Goal: Task Accomplishment & Management: Manage account settings

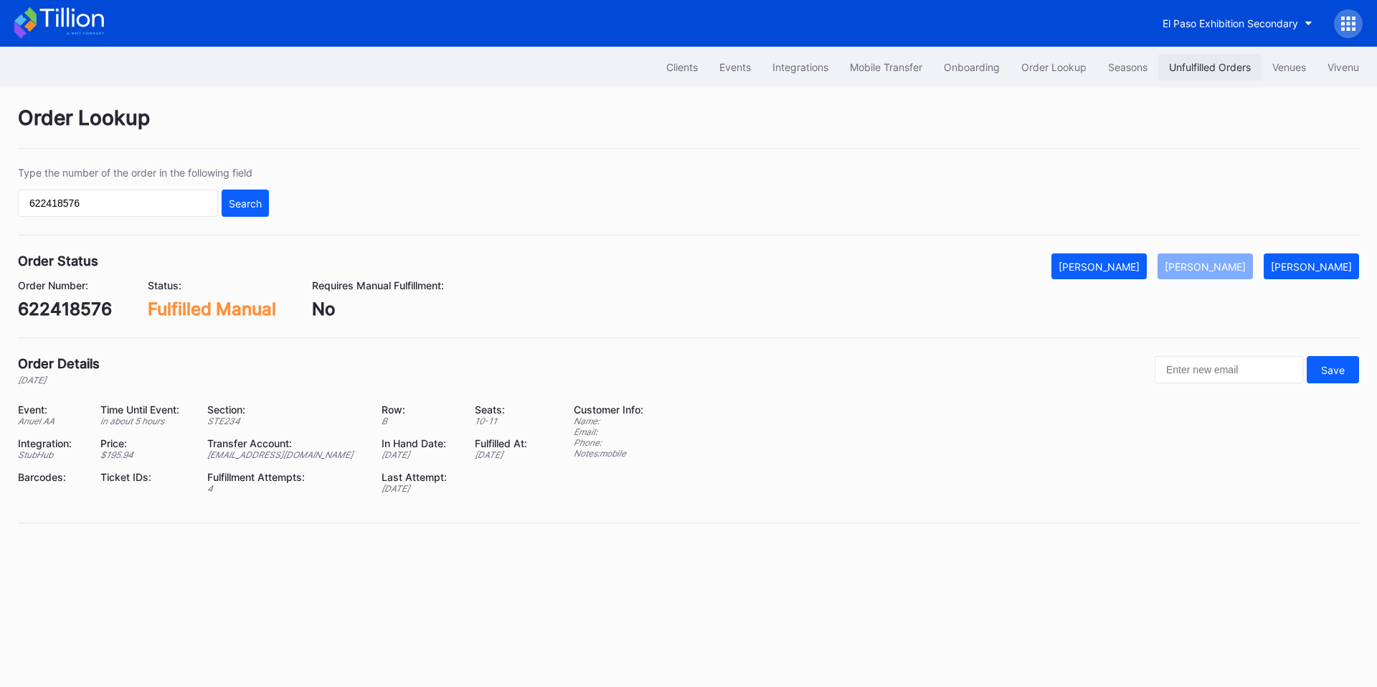
click at [1179, 59] on button "Unfulfilled Orders" at bounding box center [1210, 67] width 103 height 27
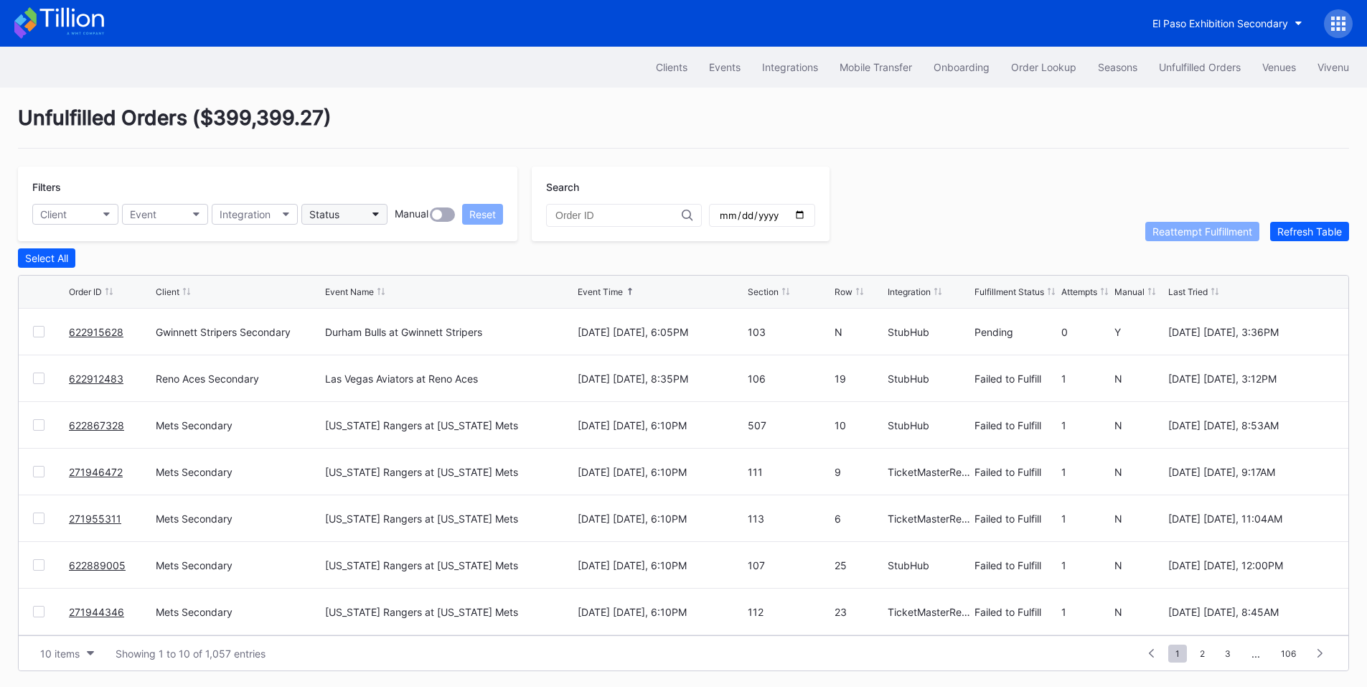
click at [336, 220] on button "Status" at bounding box center [344, 214] width 86 height 21
click at [362, 276] on div "Failed to Fulfill" at bounding box center [345, 278] width 67 height 12
click at [42, 335] on div at bounding box center [38, 331] width 11 height 11
click at [31, 377] on div "622867328 Mets Secondary Texas Rangers at New York Mets September 12 Friday, 6:…" at bounding box center [683, 378] width 1329 height 47
click at [36, 381] on div at bounding box center [38, 377] width 11 height 11
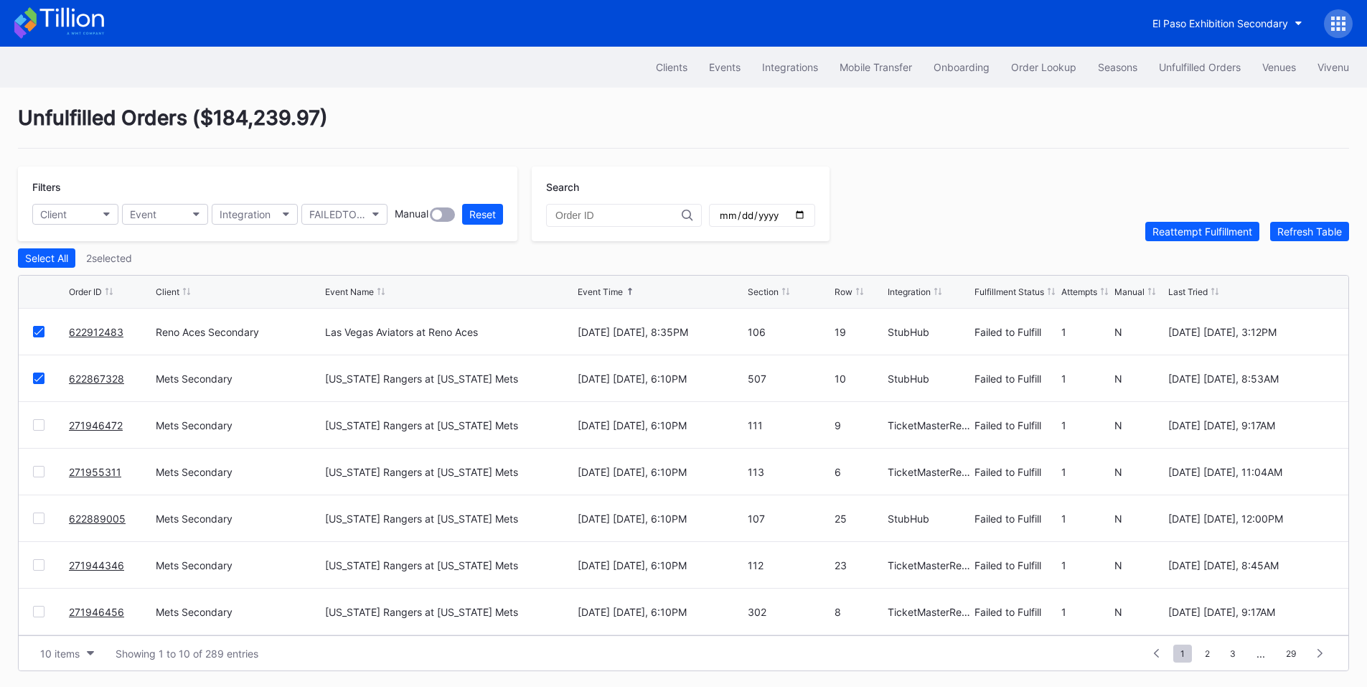
click at [41, 424] on div at bounding box center [38, 424] width 11 height 11
click at [41, 475] on div at bounding box center [38, 471] width 11 height 11
click at [41, 522] on div at bounding box center [38, 517] width 11 height 11
click at [40, 570] on div at bounding box center [38, 564] width 11 height 11
click at [32, 616] on div "271946456 Mets Secondary Texas Rangers at New York Mets September 12 Friday, 6:…" at bounding box center [683, 611] width 1329 height 47
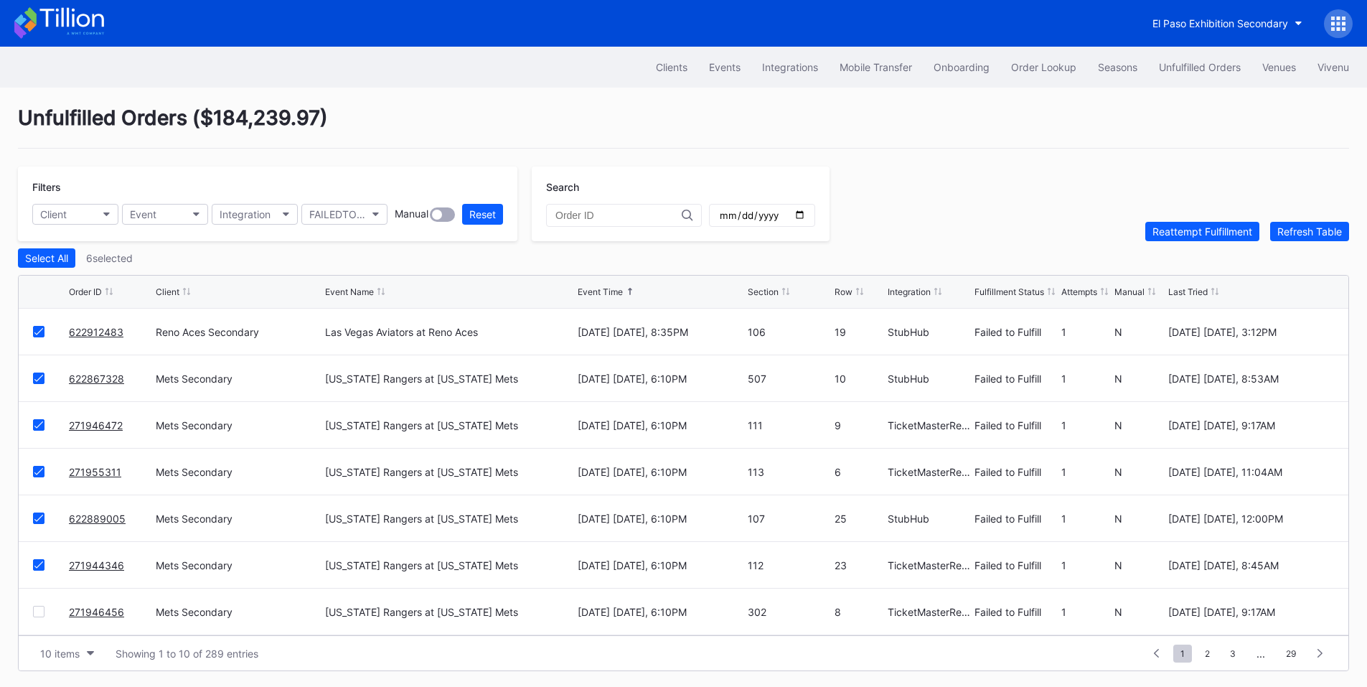
click at [34, 614] on div at bounding box center [38, 610] width 11 height 11
click at [37, 523] on div at bounding box center [38, 517] width 11 height 11
click at [39, 568] on div at bounding box center [38, 564] width 11 height 11
click at [43, 615] on div at bounding box center [38, 611] width 11 height 11
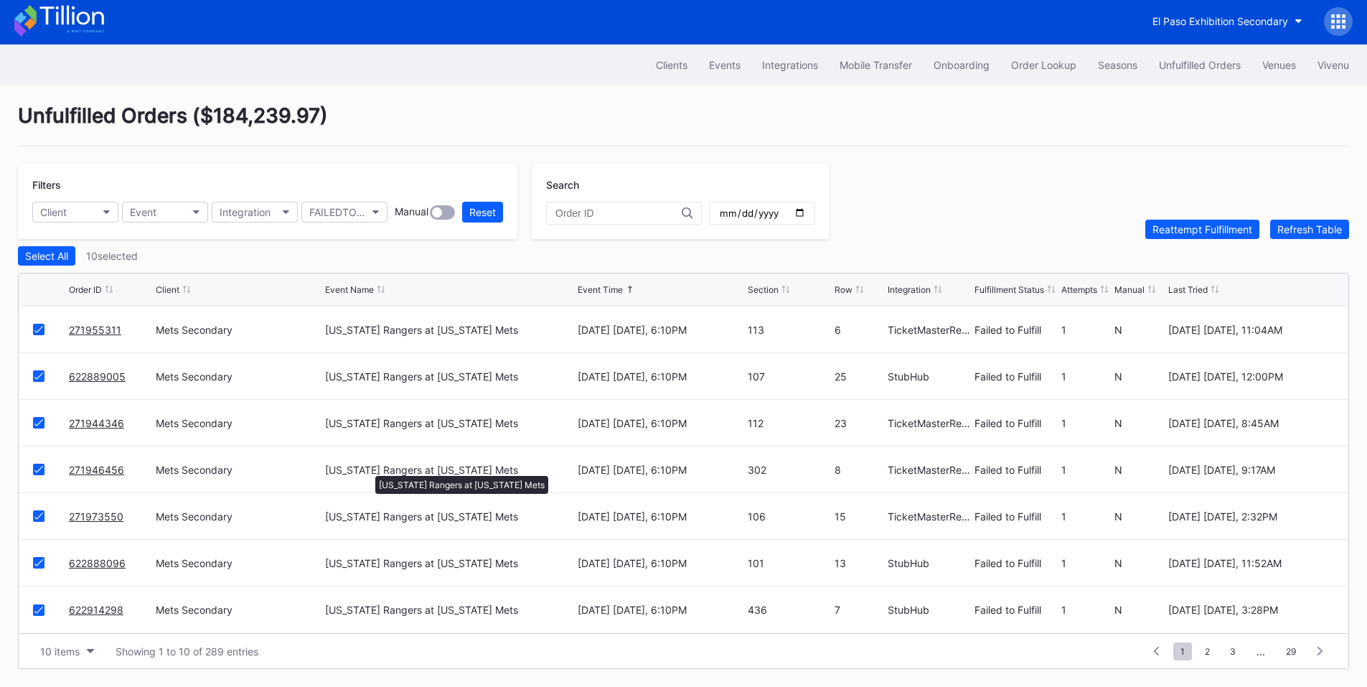
scroll to position [6, 0]
click at [1217, 228] on div "Reattempt Fulfillment" at bounding box center [1202, 229] width 100 height 12
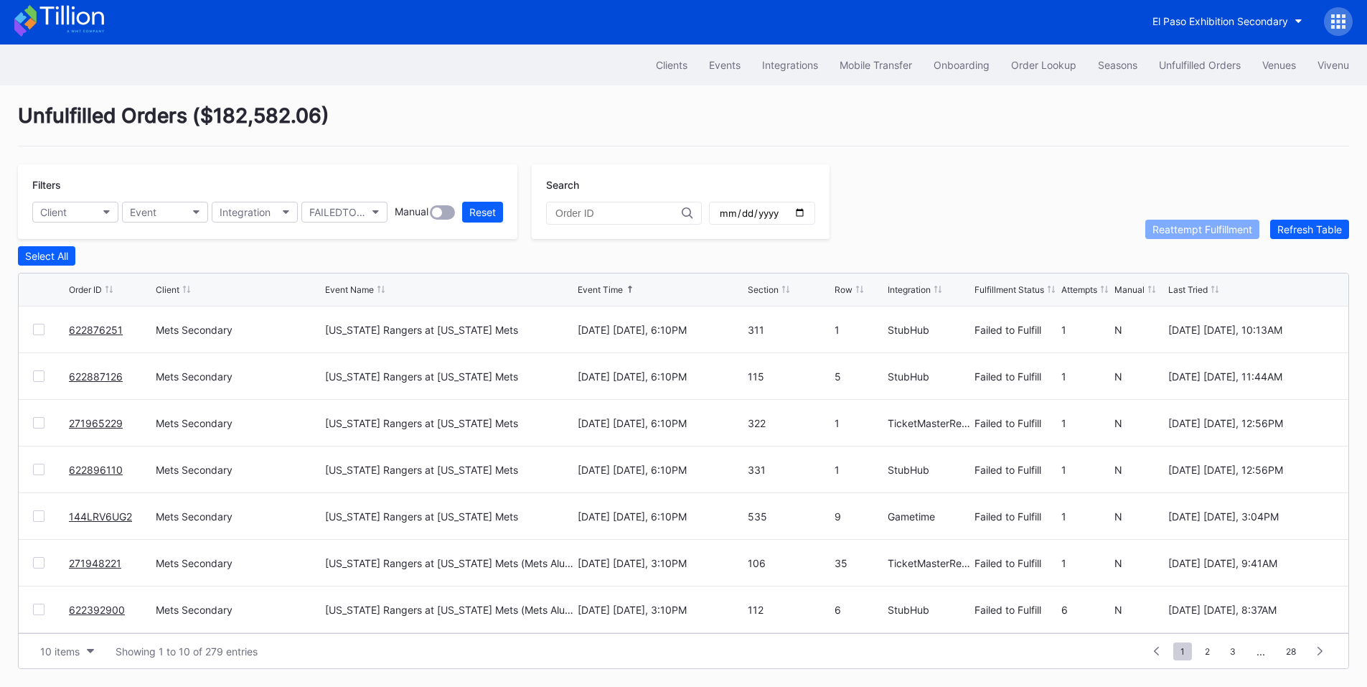
scroll to position [0, 0]
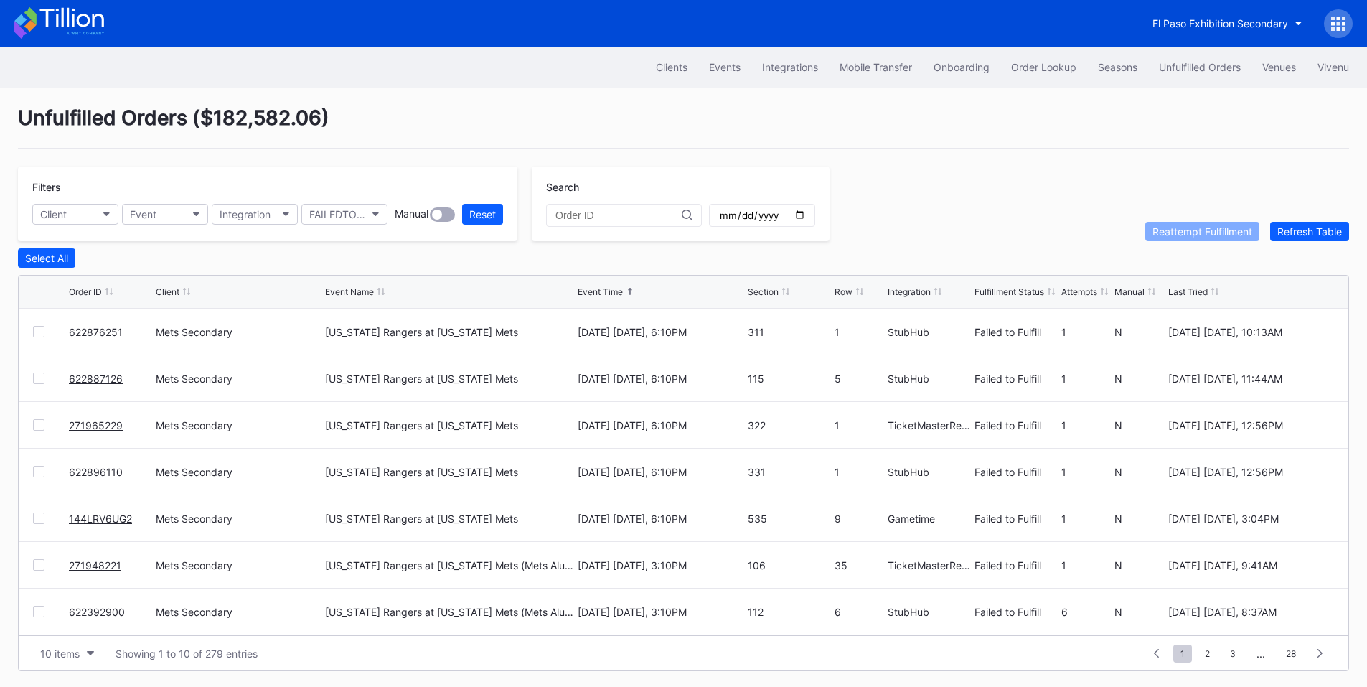
click at [37, 329] on div "622876251 Mets Secondary Texas Rangers at New York Mets September 12 Friday, 6:…" at bounding box center [683, 331] width 1329 height 47
click at [37, 333] on div at bounding box center [38, 331] width 11 height 11
click at [39, 382] on div at bounding box center [38, 377] width 11 height 11
click at [37, 434] on div "271965229 Mets Secondary Texas Rangers at New York Mets September 12 Friday, 6:…" at bounding box center [683, 425] width 1329 height 47
click at [44, 477] on div at bounding box center [38, 471] width 11 height 11
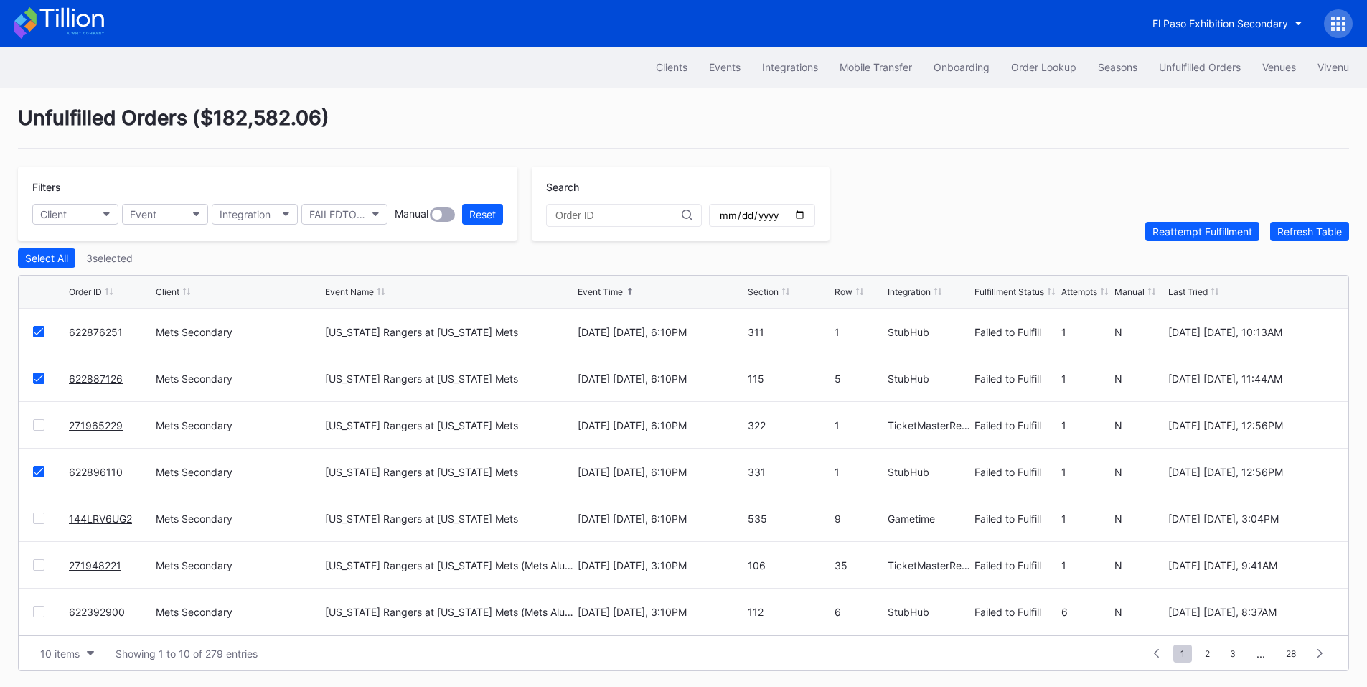
click at [36, 427] on div at bounding box center [38, 424] width 11 height 11
click at [37, 521] on div at bounding box center [38, 517] width 11 height 11
click at [37, 570] on div at bounding box center [38, 564] width 11 height 11
click at [1174, 237] on div "Reattempt Fulfillment" at bounding box center [1202, 231] width 100 height 12
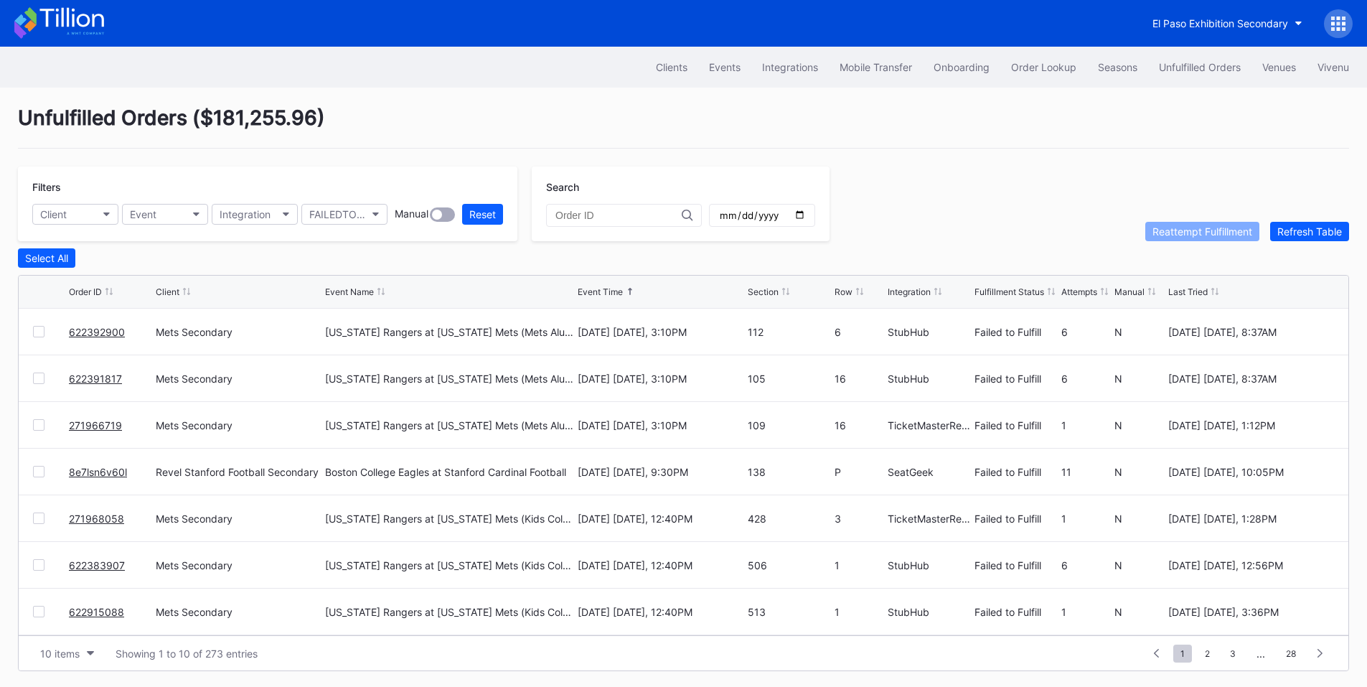
click at [39, 428] on div at bounding box center [38, 424] width 11 height 11
click at [32, 524] on div "271968058 Mets Secondary Texas Rangers at New York Mets (Kids Color-In Lunchbox…" at bounding box center [683, 518] width 1329 height 47
click at [39, 565] on div at bounding box center [38, 564] width 11 height 11
click at [39, 565] on icon at bounding box center [38, 564] width 9 height 7
click at [39, 519] on div at bounding box center [38, 517] width 11 height 11
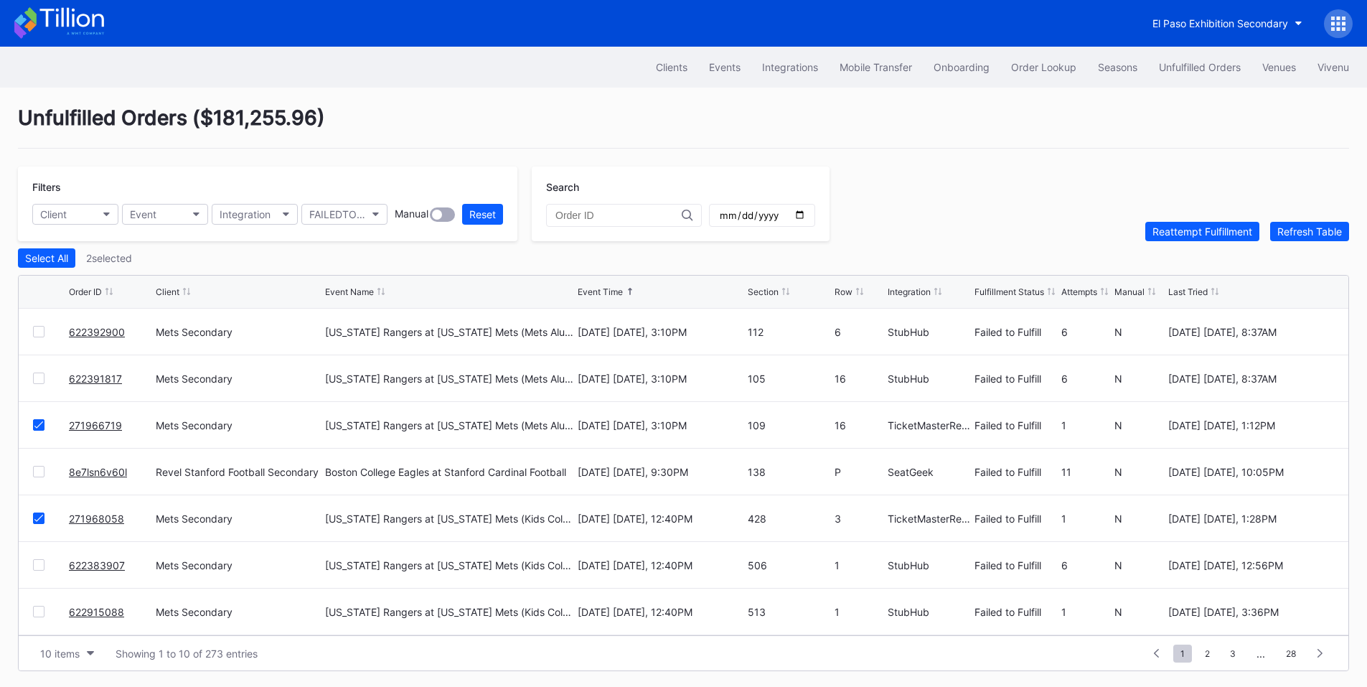
click at [35, 611] on div at bounding box center [38, 610] width 11 height 11
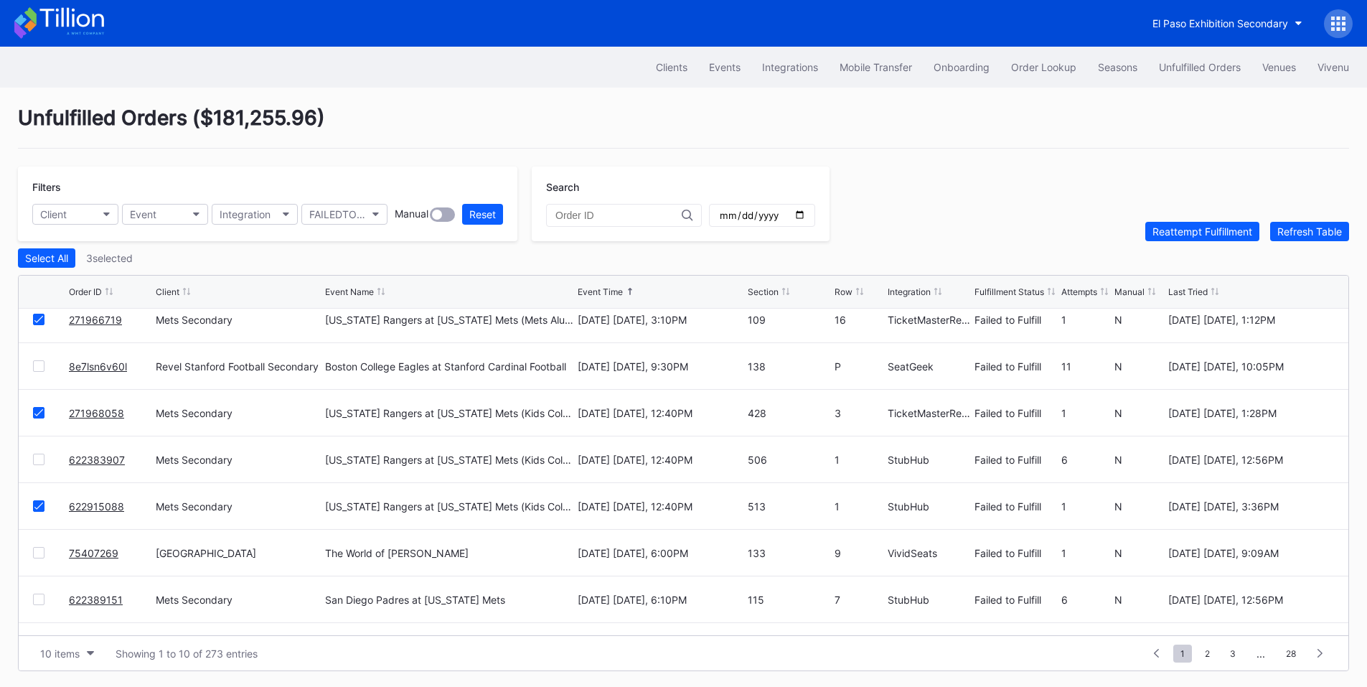
scroll to position [140, 0]
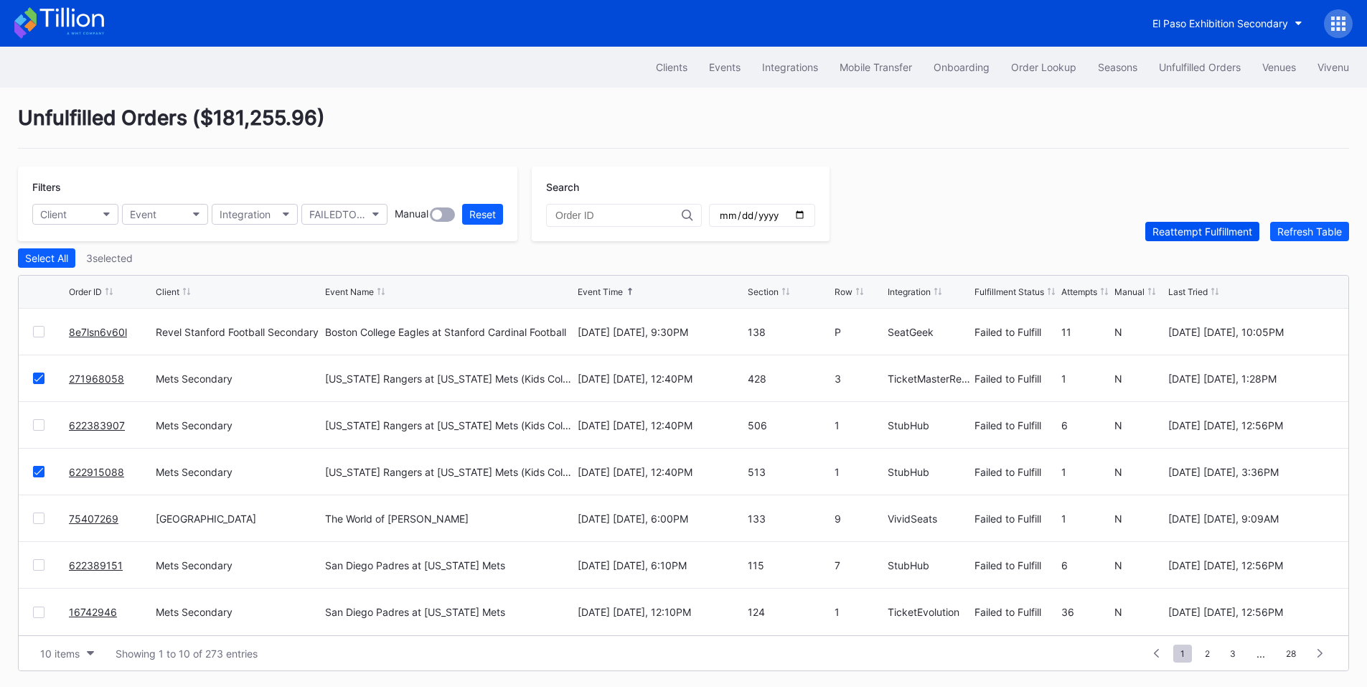
click at [1207, 235] on div "Reattempt Fulfillment" at bounding box center [1202, 231] width 100 height 12
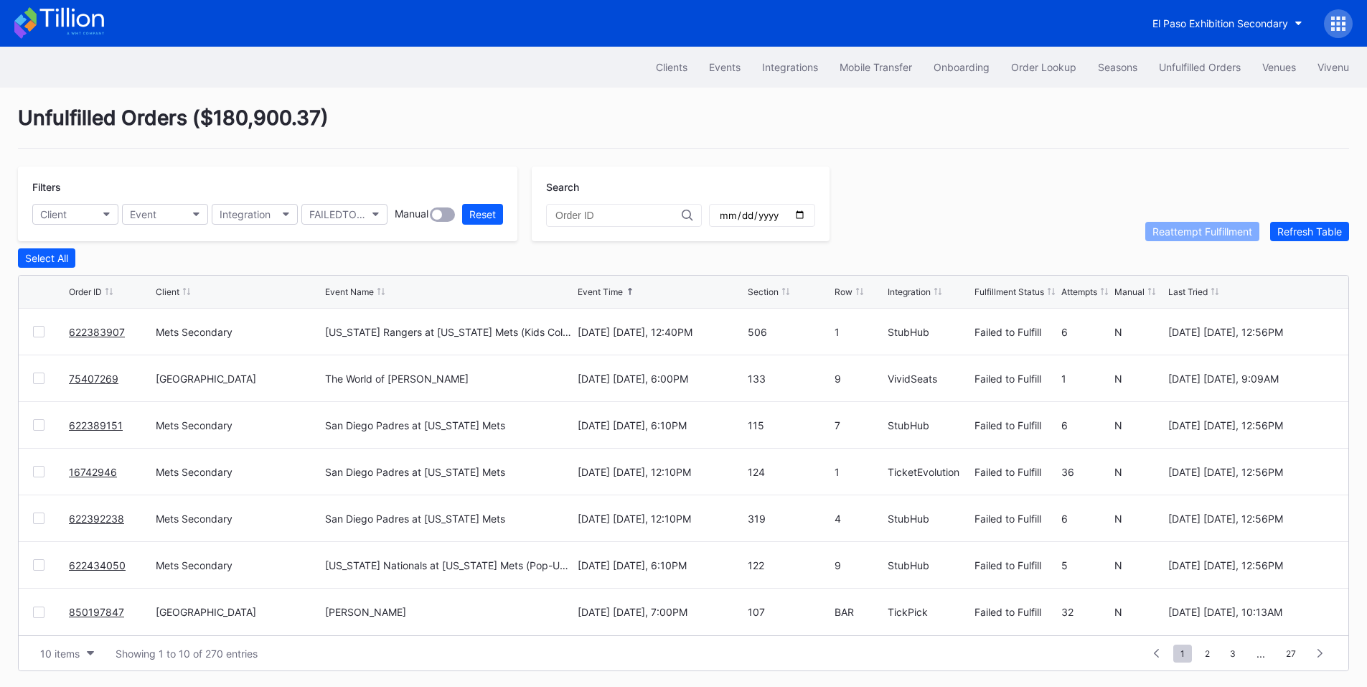
scroll to position [0, 0]
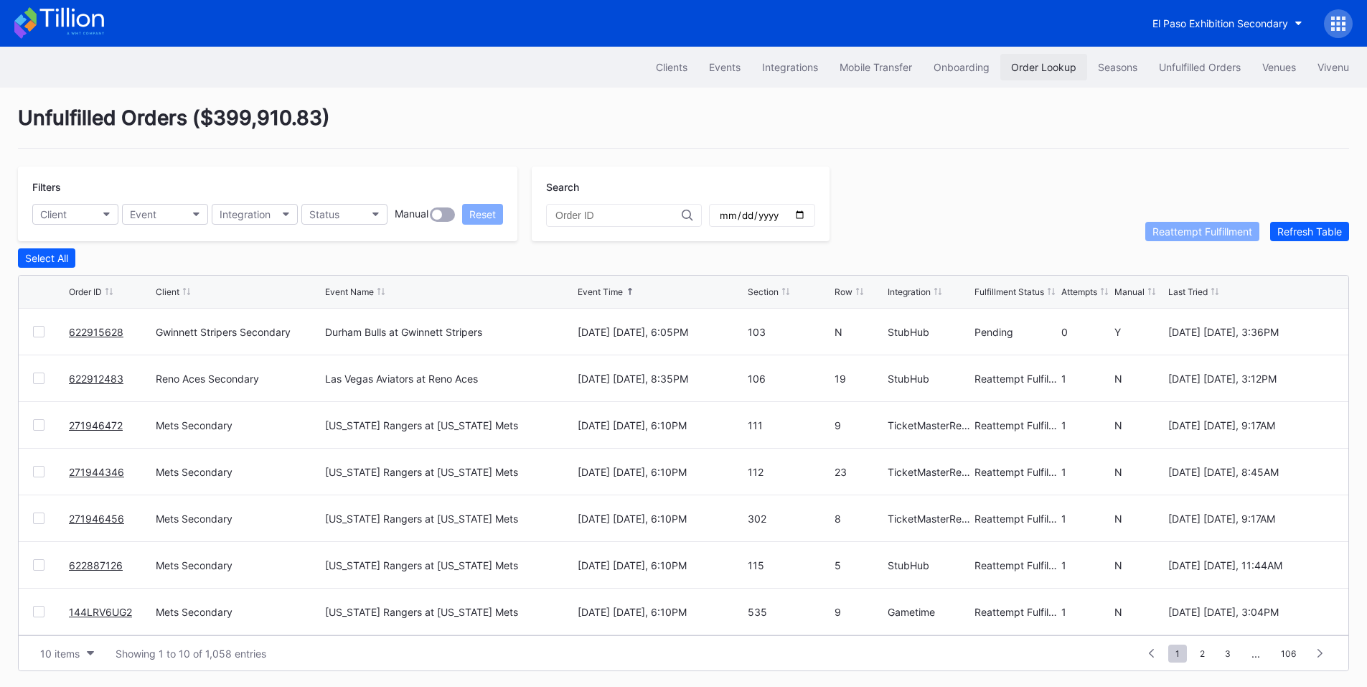
click at [1051, 60] on button "Order Lookup" at bounding box center [1043, 67] width 87 height 27
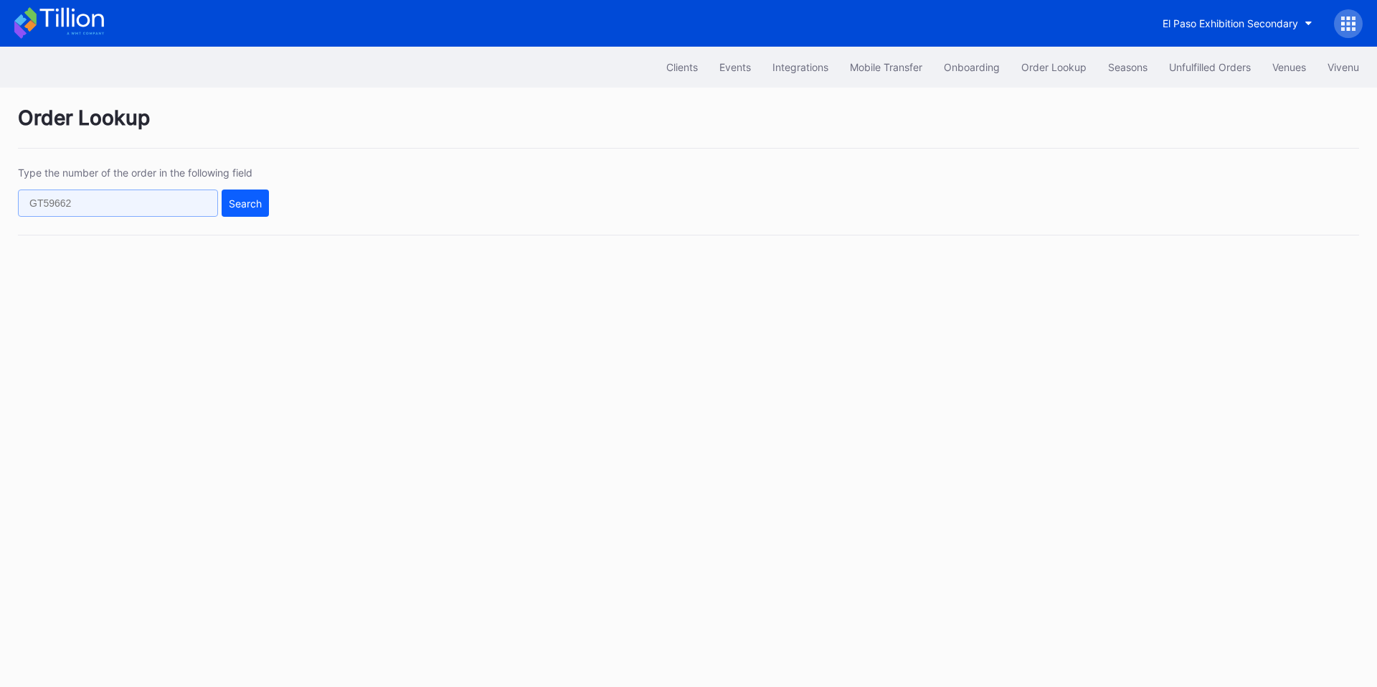
click at [99, 212] on input "text" at bounding box center [118, 202] width 200 height 27
paste input "622915628"
click at [253, 206] on div "Search" at bounding box center [245, 203] width 33 height 12
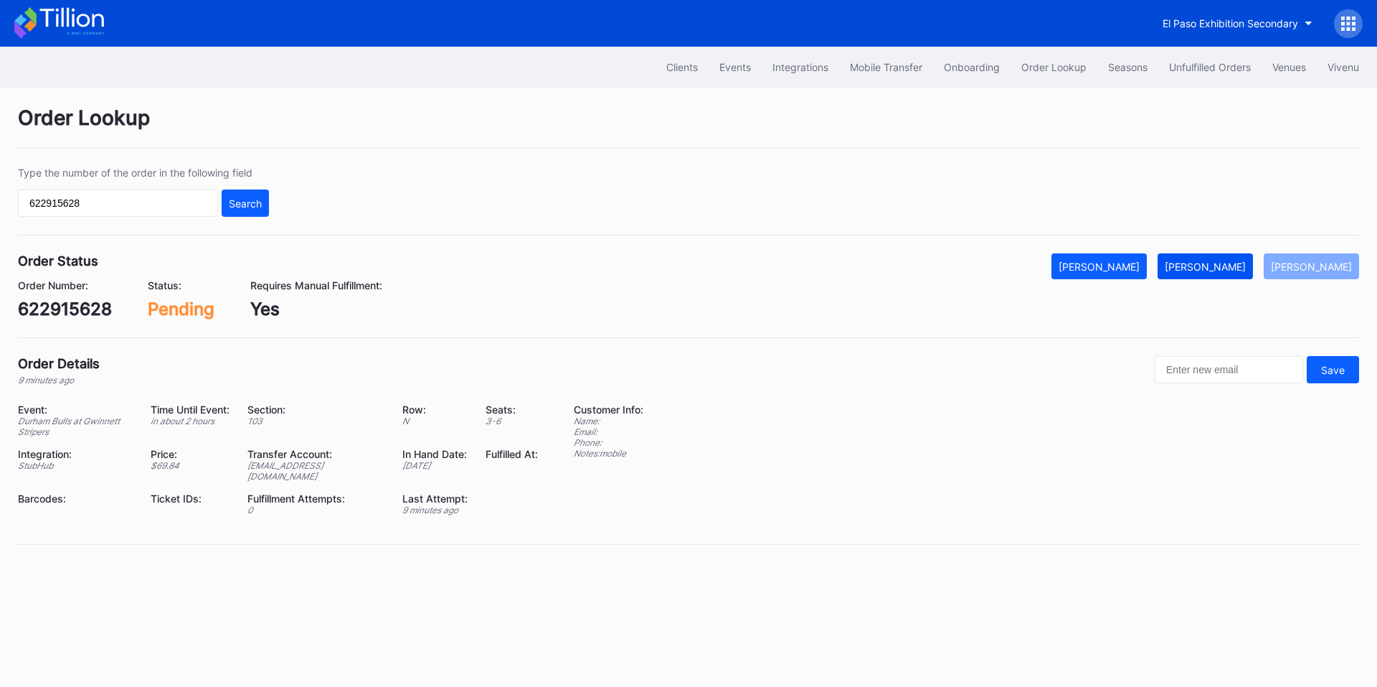
click at [1223, 261] on div "[PERSON_NAME]" at bounding box center [1205, 266] width 81 height 12
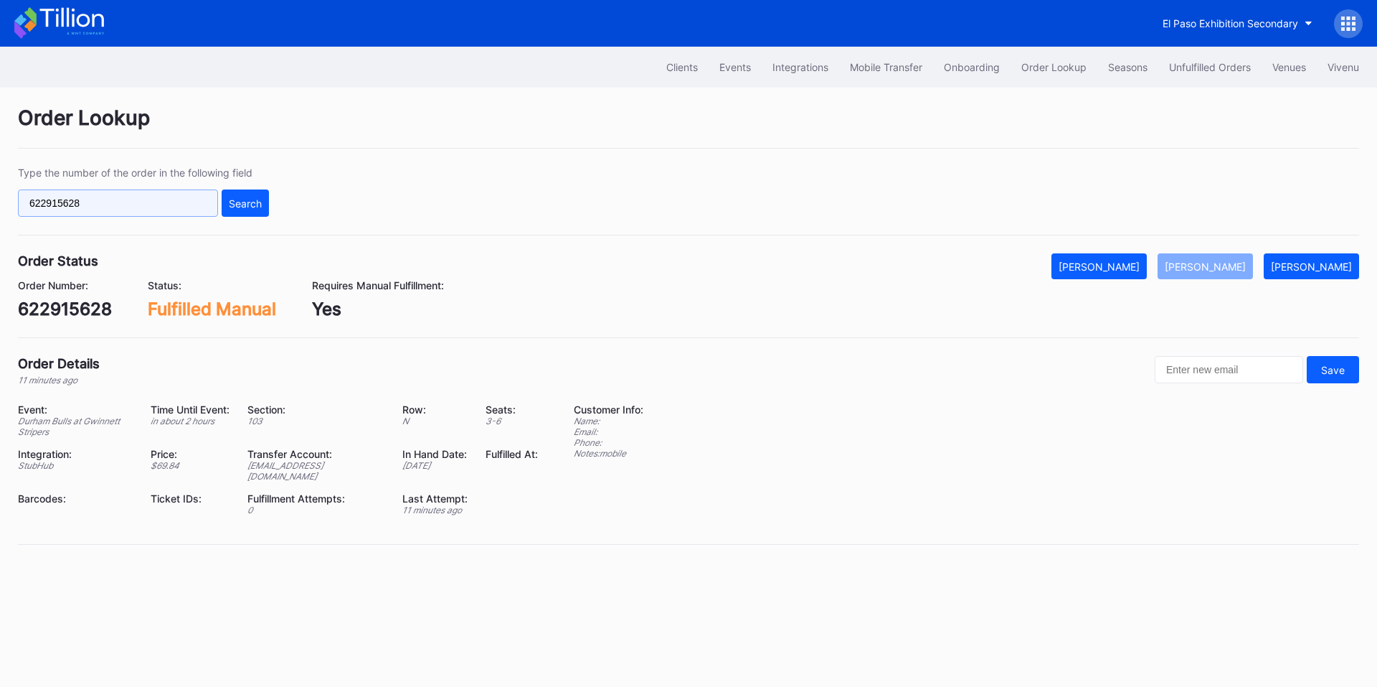
click at [142, 207] on input "622915628" at bounding box center [118, 202] width 200 height 27
paste input "191305137"
click at [266, 204] on button "Search" at bounding box center [245, 202] width 47 height 27
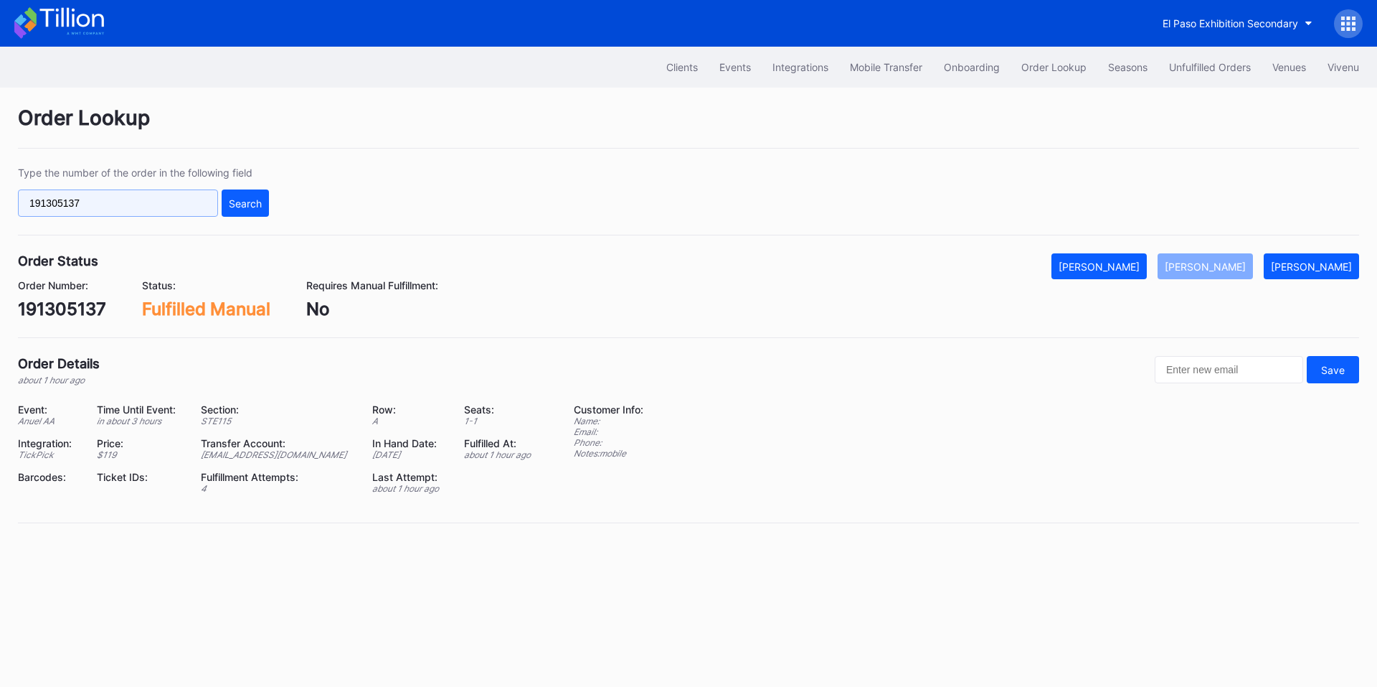
click at [134, 199] on input "191305137" at bounding box center [118, 202] width 200 height 27
paste input "201903549"
click at [237, 209] on div "Search" at bounding box center [245, 203] width 33 height 12
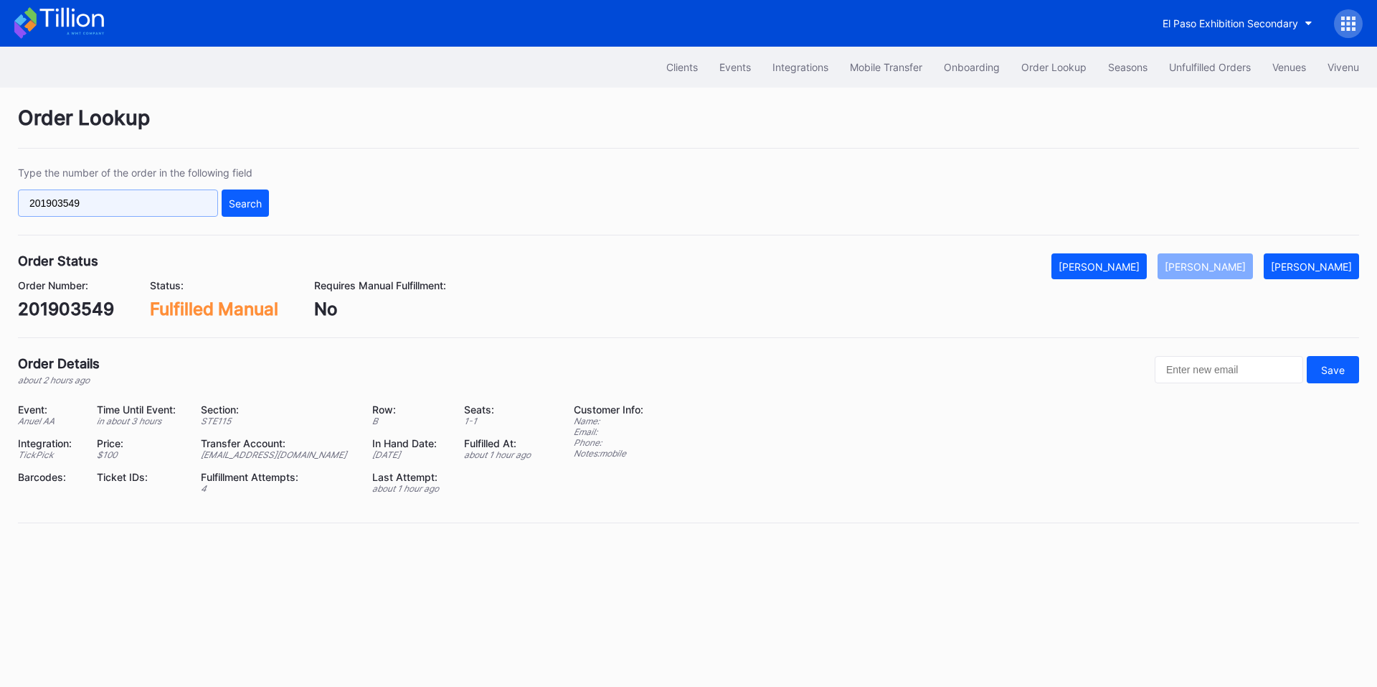
click at [112, 202] on input "201903549" at bounding box center [118, 202] width 200 height 27
click at [1121, 266] on div "[PERSON_NAME]" at bounding box center [1099, 266] width 81 height 12
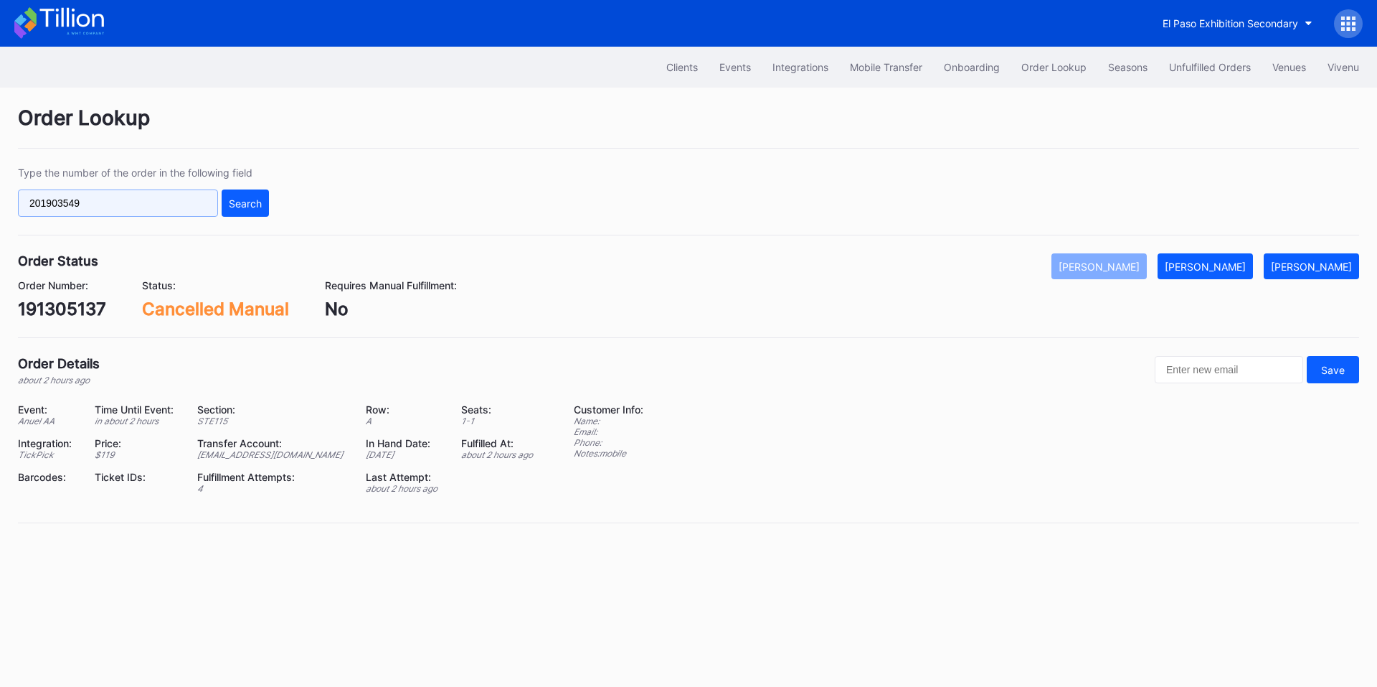
click at [132, 192] on input "201903549" at bounding box center [118, 202] width 200 height 27
click at [103, 211] on input "201903549" at bounding box center [118, 202] width 200 height 27
paste input "621741396"
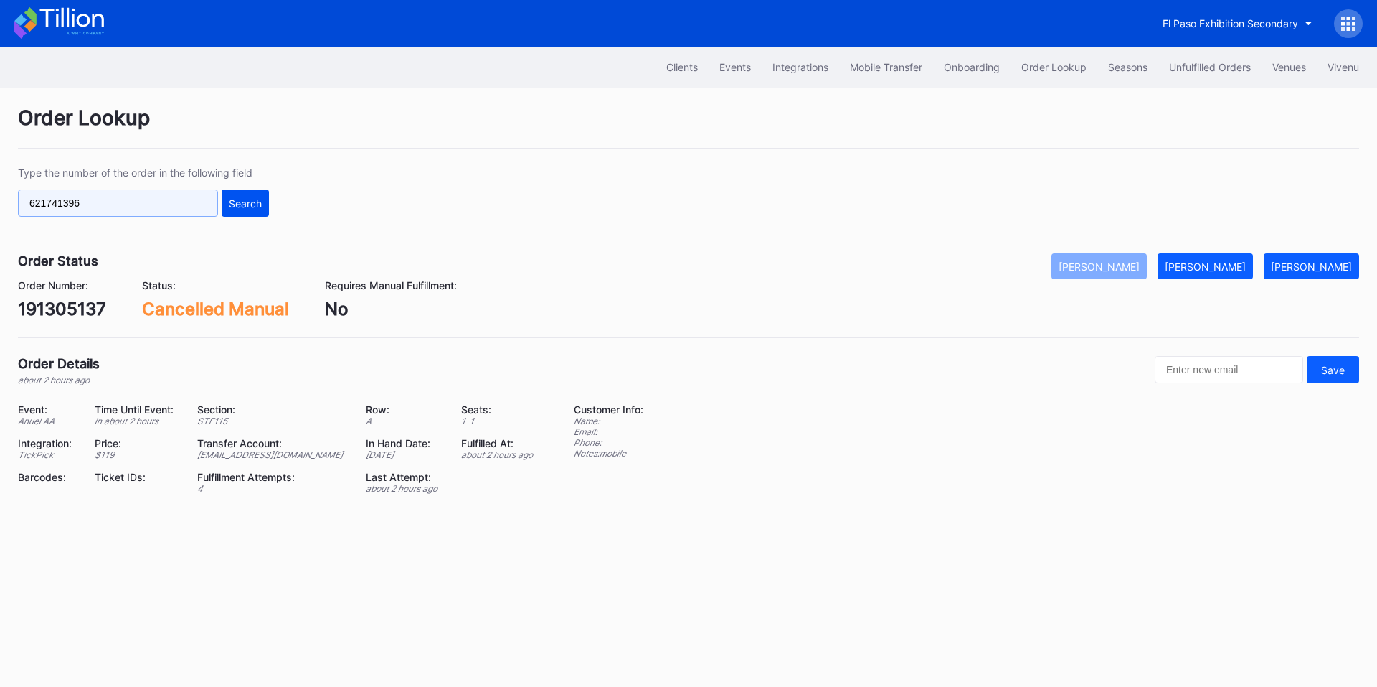
type input "621741396"
click at [262, 204] on button "Search" at bounding box center [245, 202] width 47 height 27
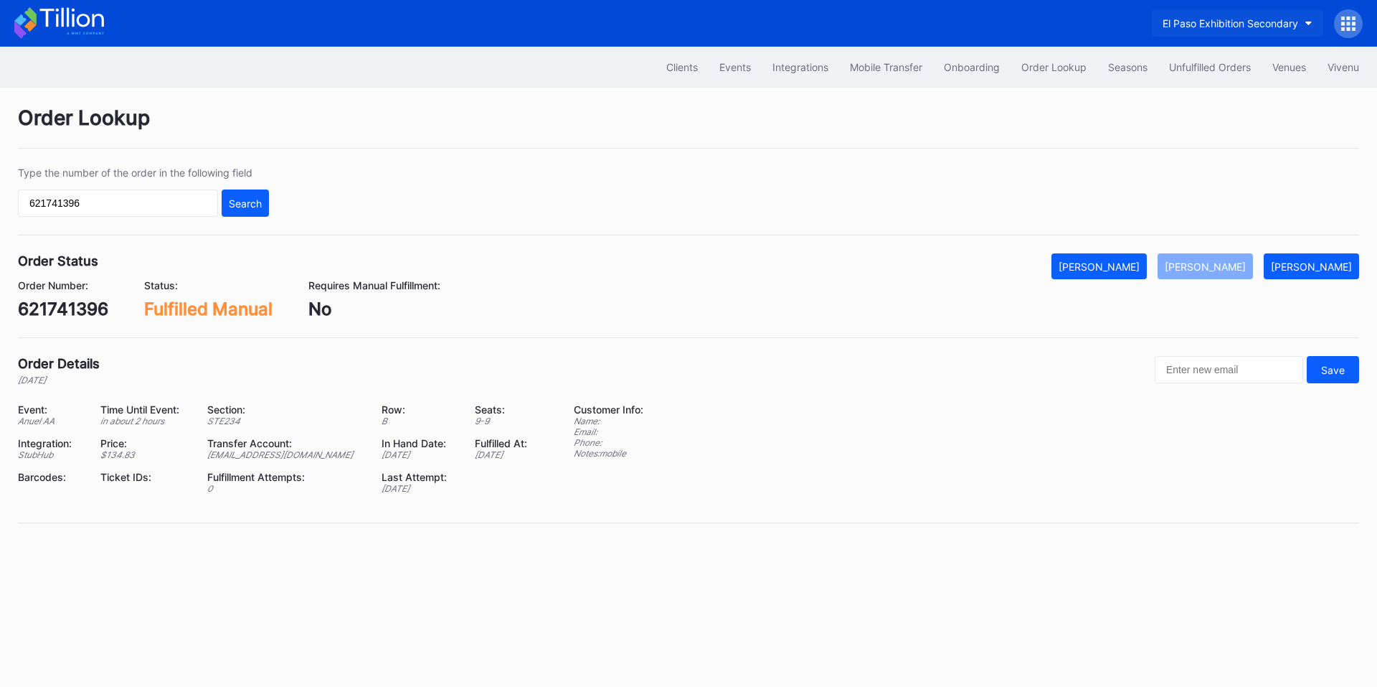
click at [1192, 21] on div "El Paso Exhibition Secondary" at bounding box center [1231, 23] width 136 height 12
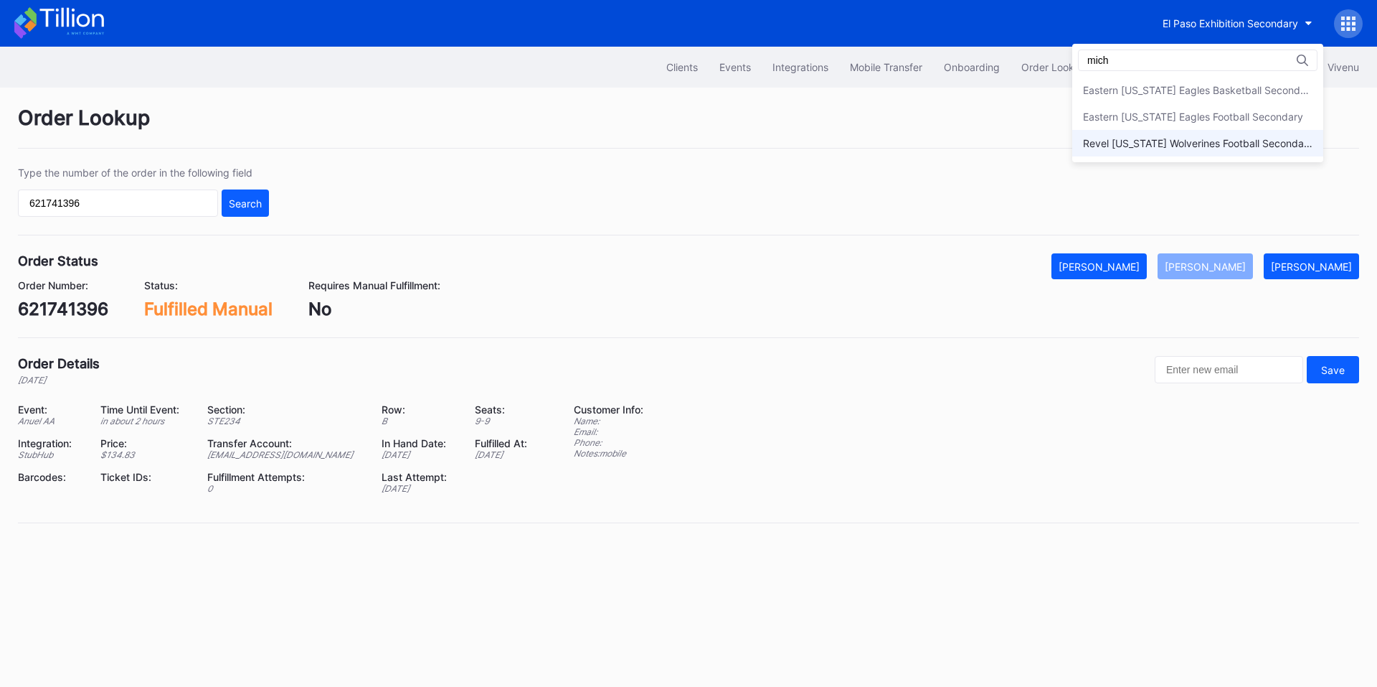
type input "mich"
click at [1225, 142] on div "Revel [US_STATE] Wolverines Football Secondary" at bounding box center [1198, 143] width 230 height 12
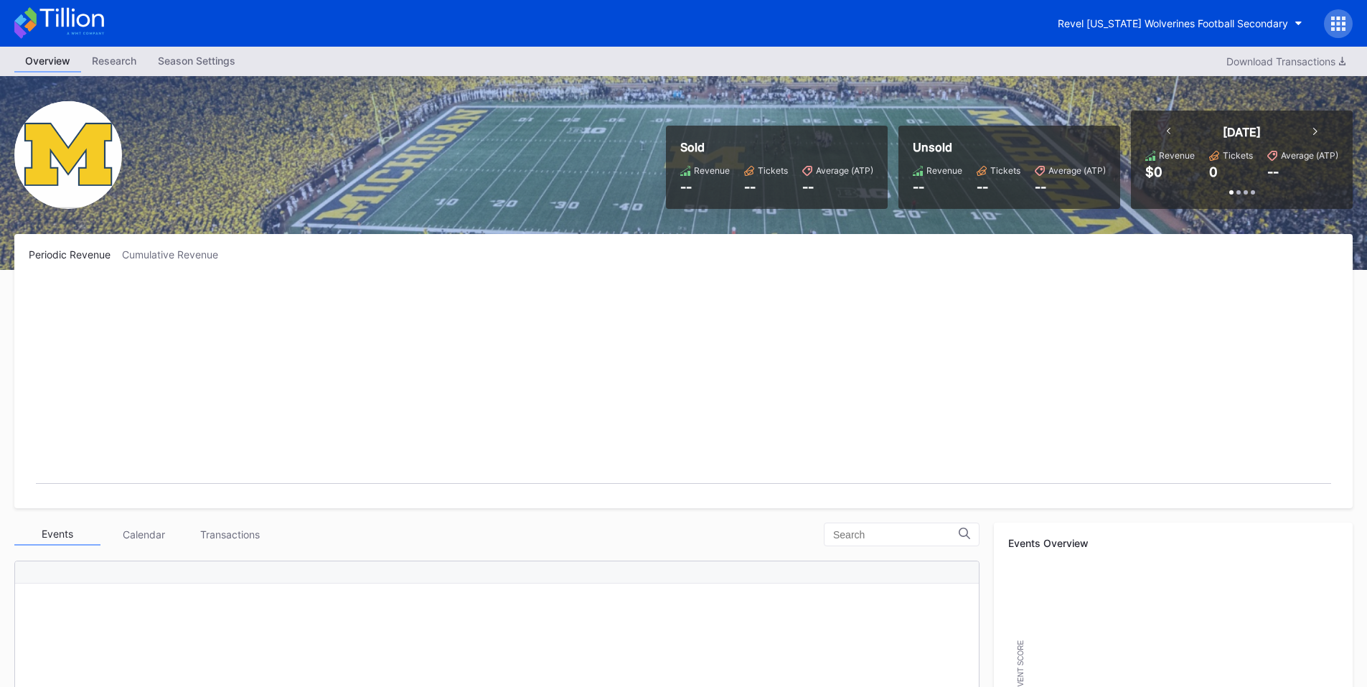
click at [1332, 24] on icon at bounding box center [1333, 24] width 4 height 4
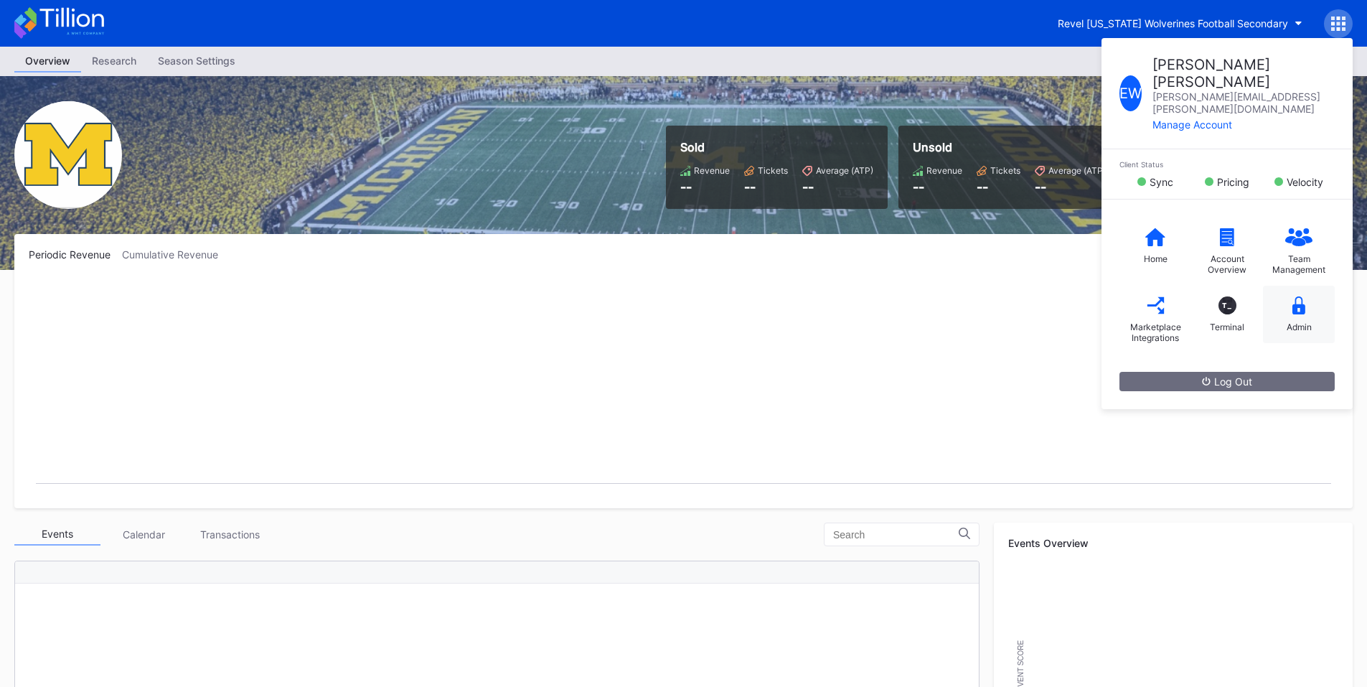
click at [1297, 296] on icon at bounding box center [1298, 305] width 13 height 18
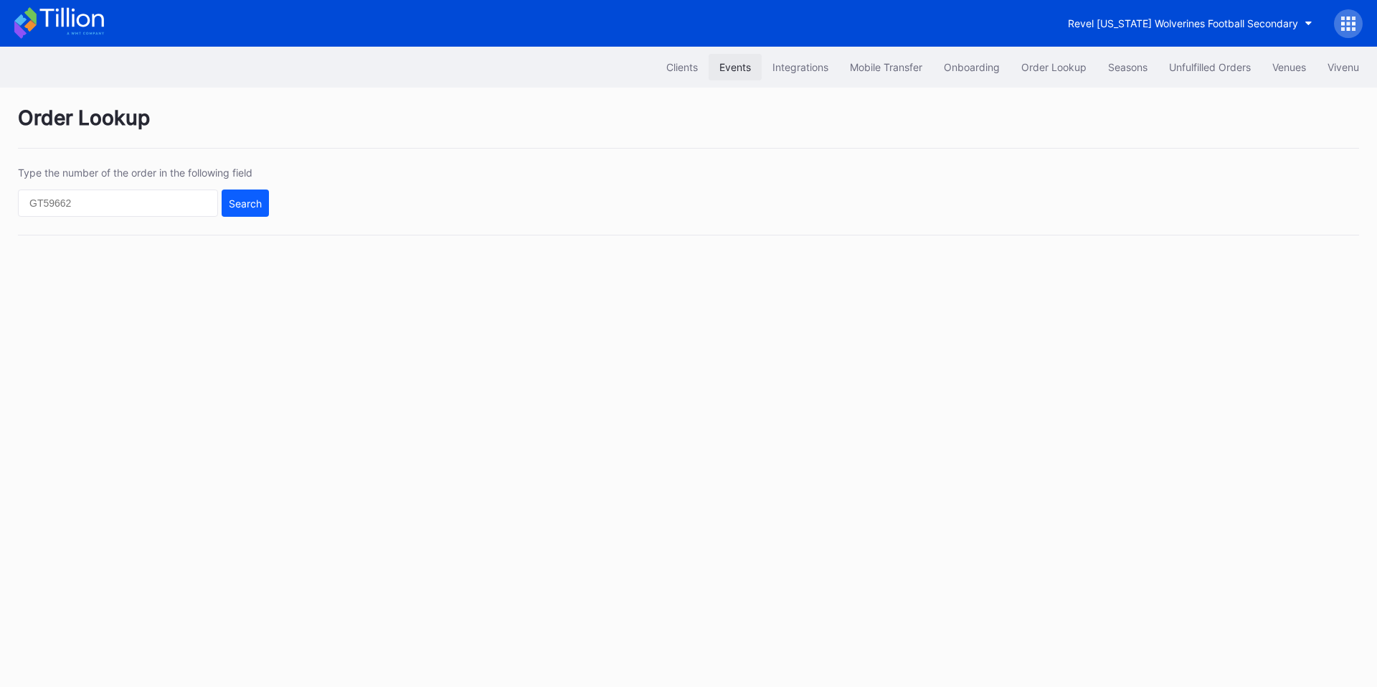
click at [727, 70] on div "Events" at bounding box center [736, 67] width 32 height 12
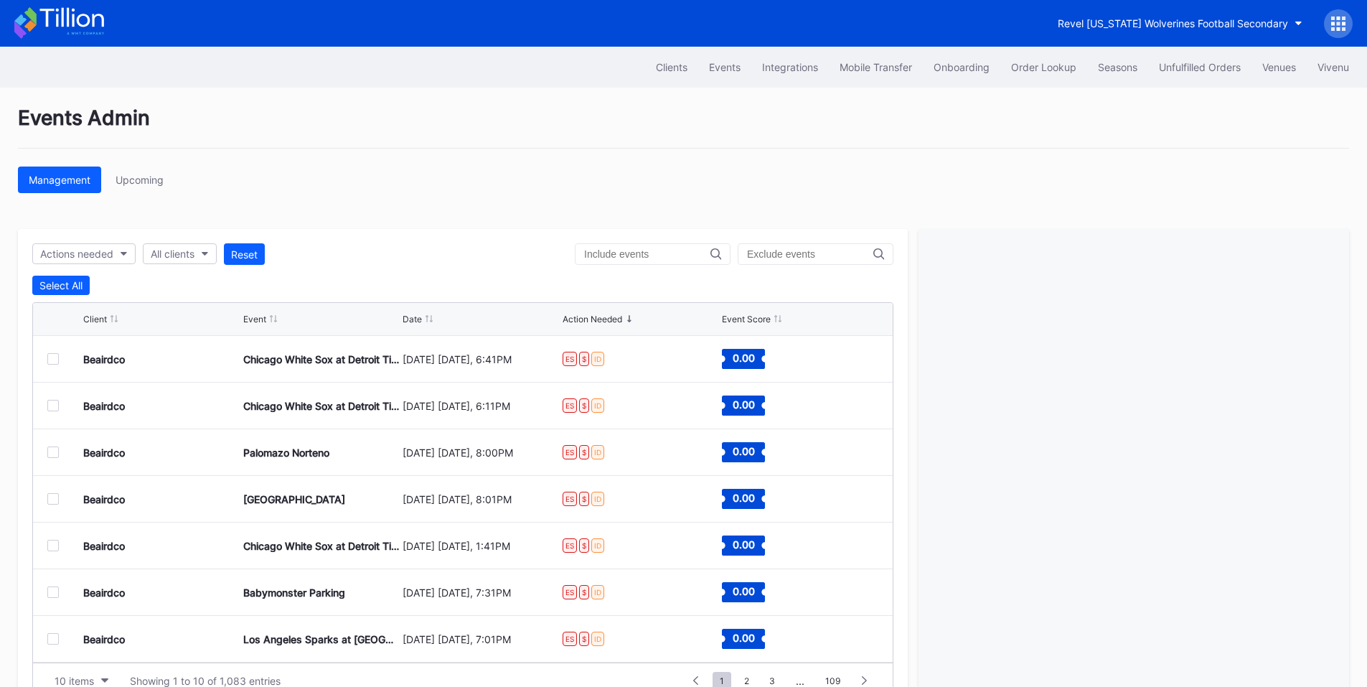
click at [663, 260] on div at bounding box center [653, 254] width 156 height 22
click at [636, 256] on input "text" at bounding box center [647, 253] width 126 height 11
paste input "Wisconsin Badgers at Michigan Wolverines Football"
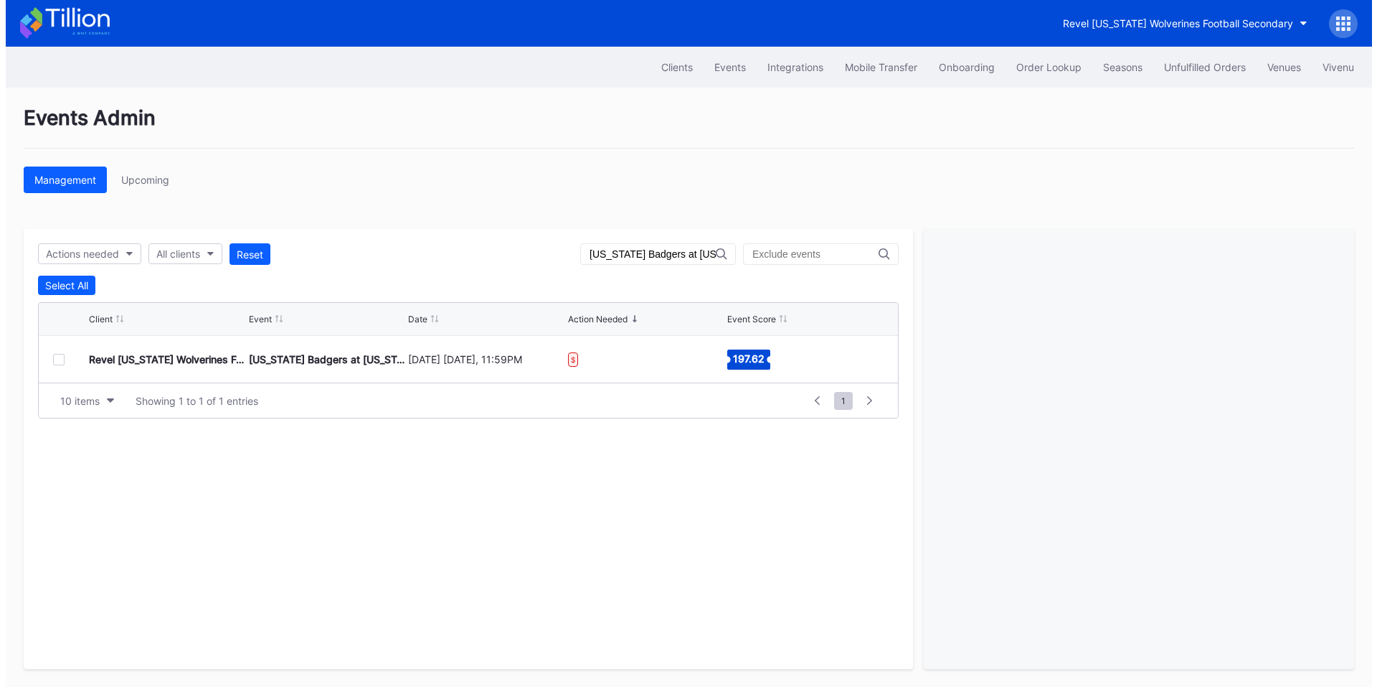
scroll to position [0, 108]
type input "Wisconsin Badgers at Michigan Wolverines Football"
click at [55, 359] on div at bounding box center [52, 359] width 11 height 11
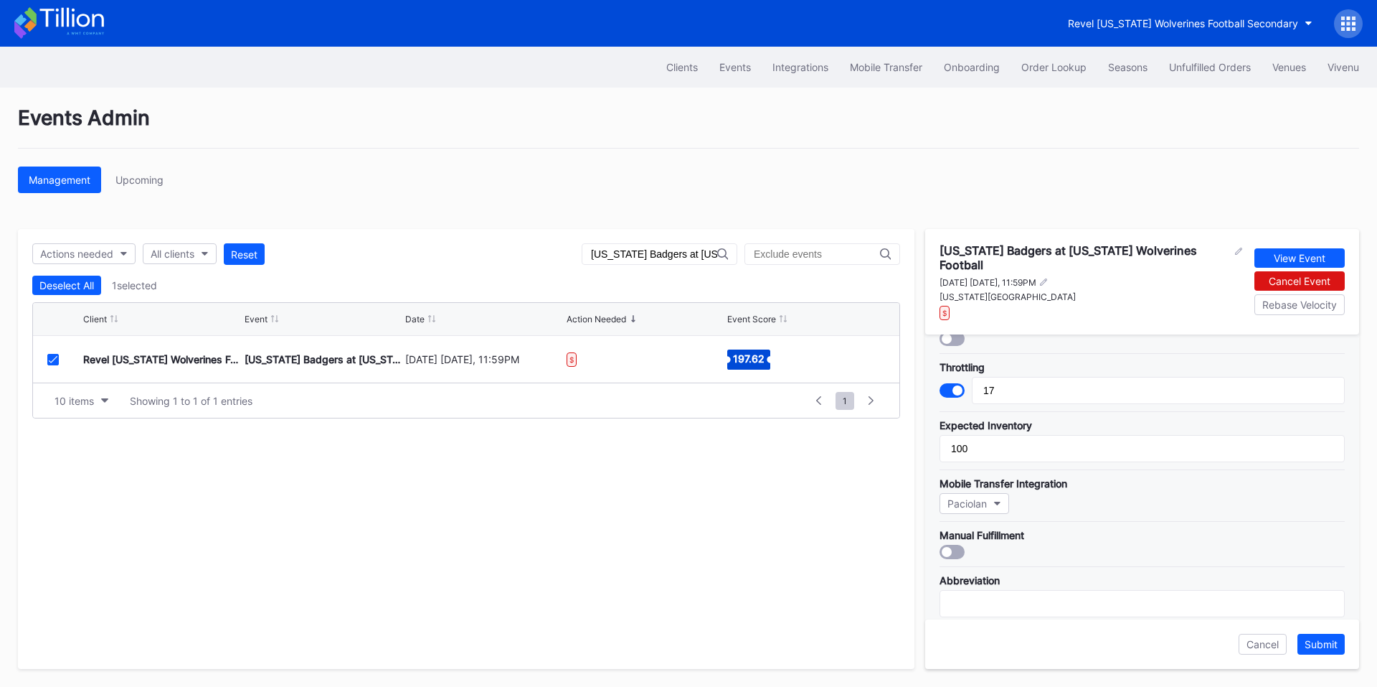
scroll to position [0, 0]
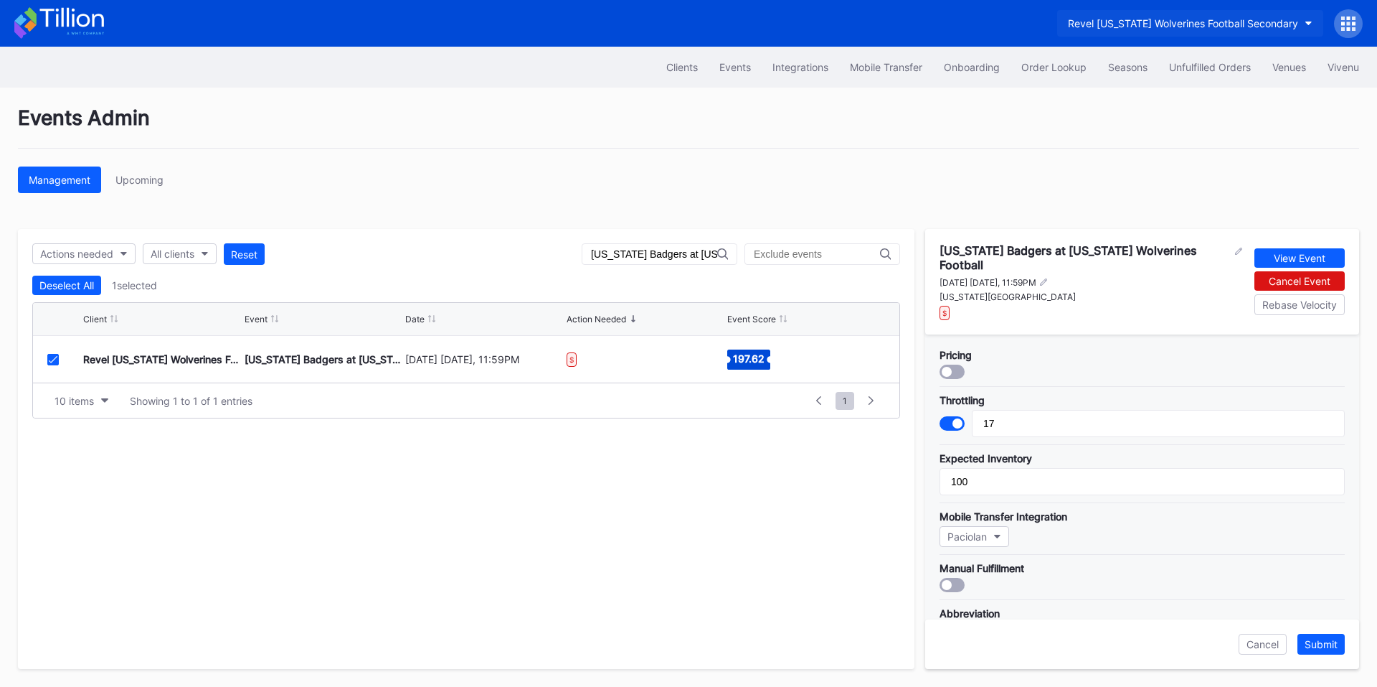
click at [1184, 24] on div "Revel [US_STATE] Wolverines Football Secondary" at bounding box center [1183, 23] width 230 height 12
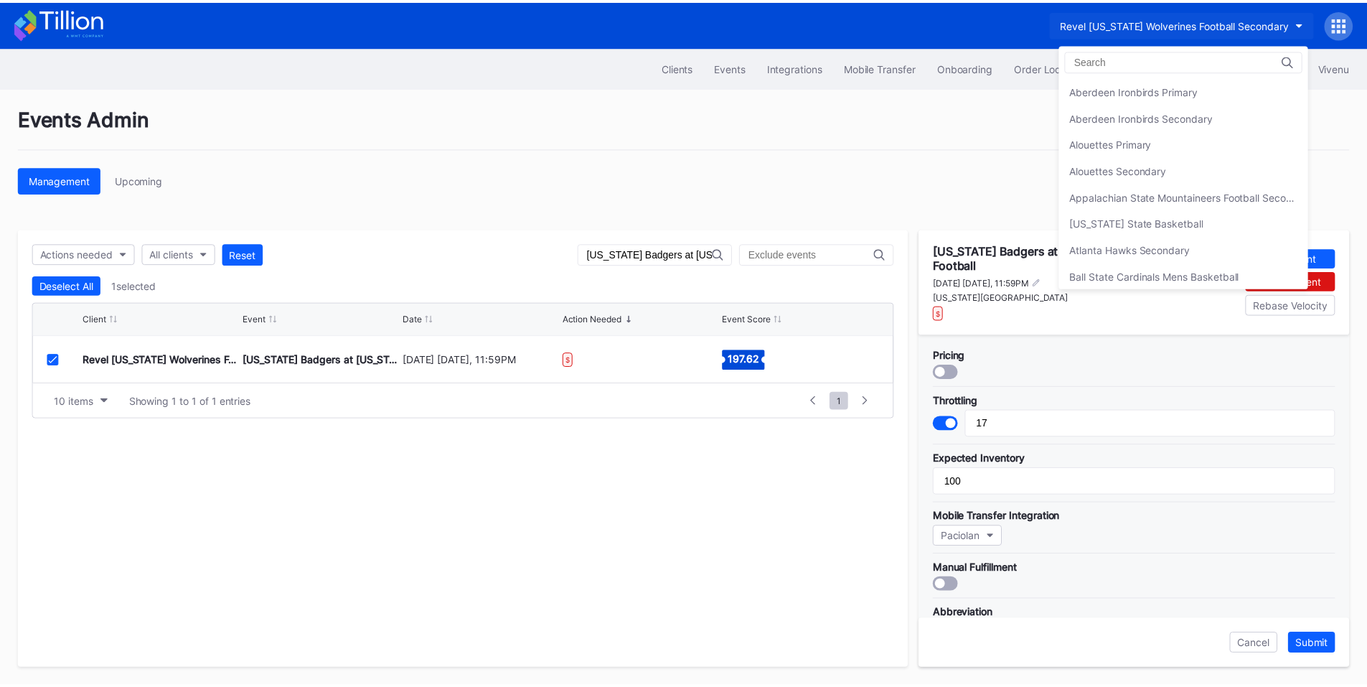
scroll to position [3796, 0]
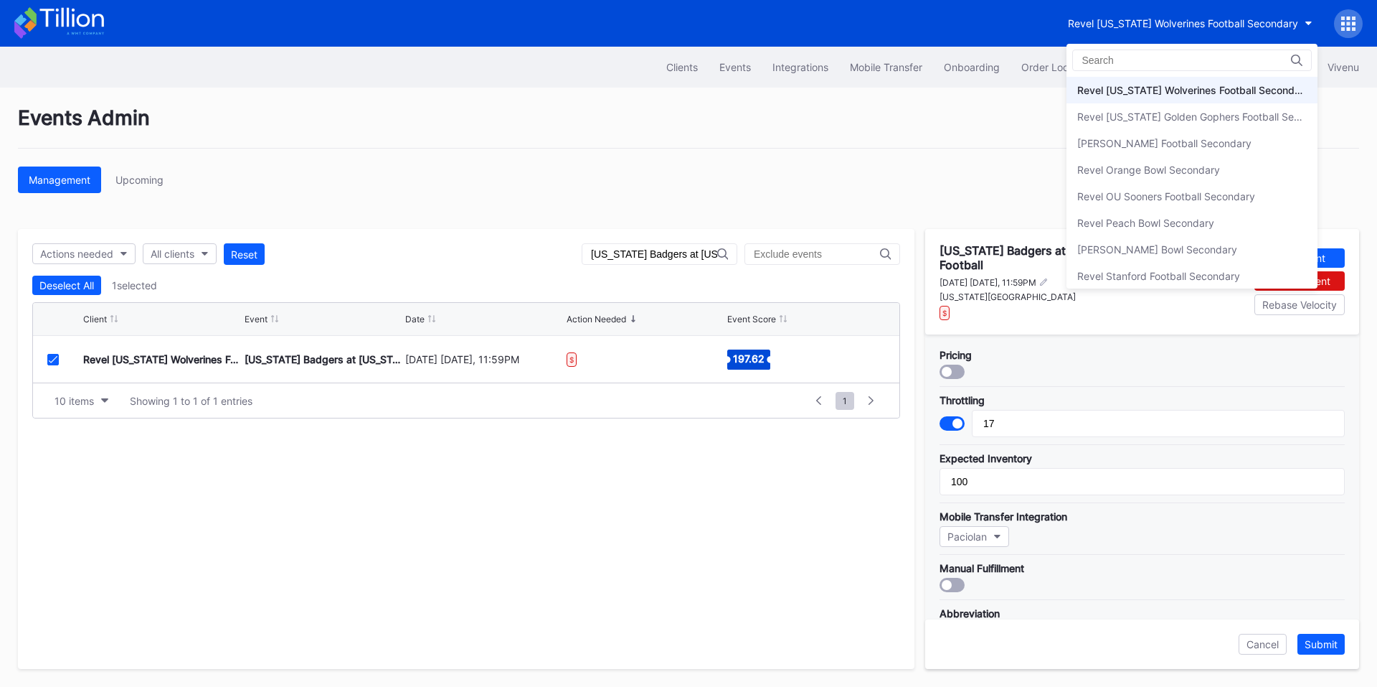
click at [1169, 88] on div "Revel [US_STATE] Wolverines Football Secondary" at bounding box center [1193, 90] width 230 height 12
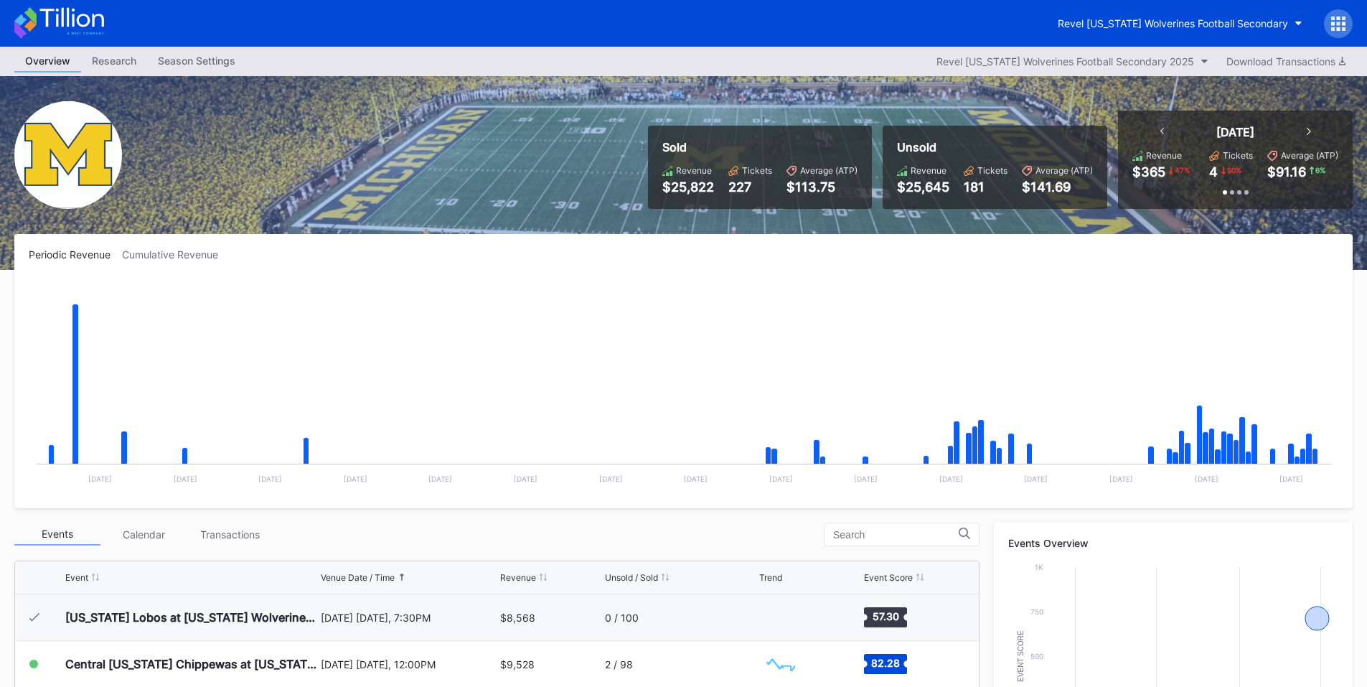
click at [1336, 18] on icon at bounding box center [1338, 24] width 14 height 14
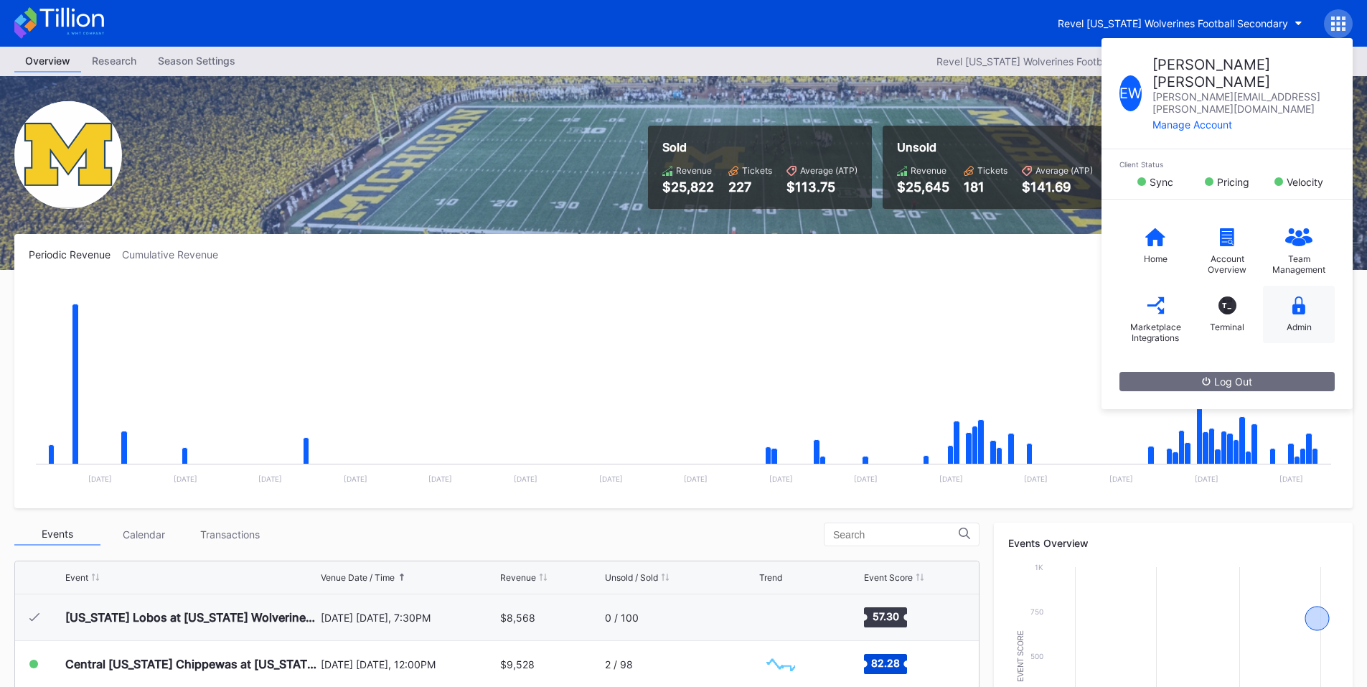
click at [1300, 321] on div "Admin" at bounding box center [1298, 326] width 25 height 11
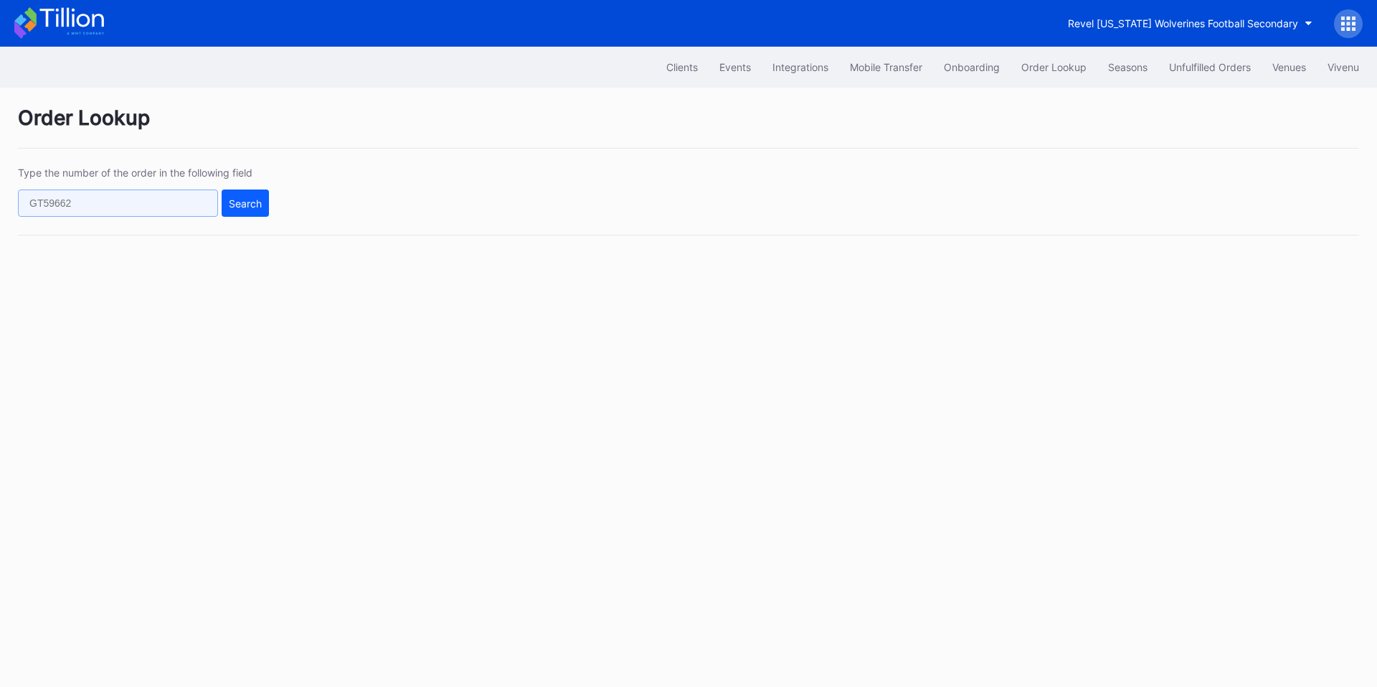
click at [115, 201] on input "text" at bounding box center [118, 202] width 200 height 27
paste input "75407269"
type input "75407269"
click at [233, 207] on div "Search" at bounding box center [245, 203] width 33 height 12
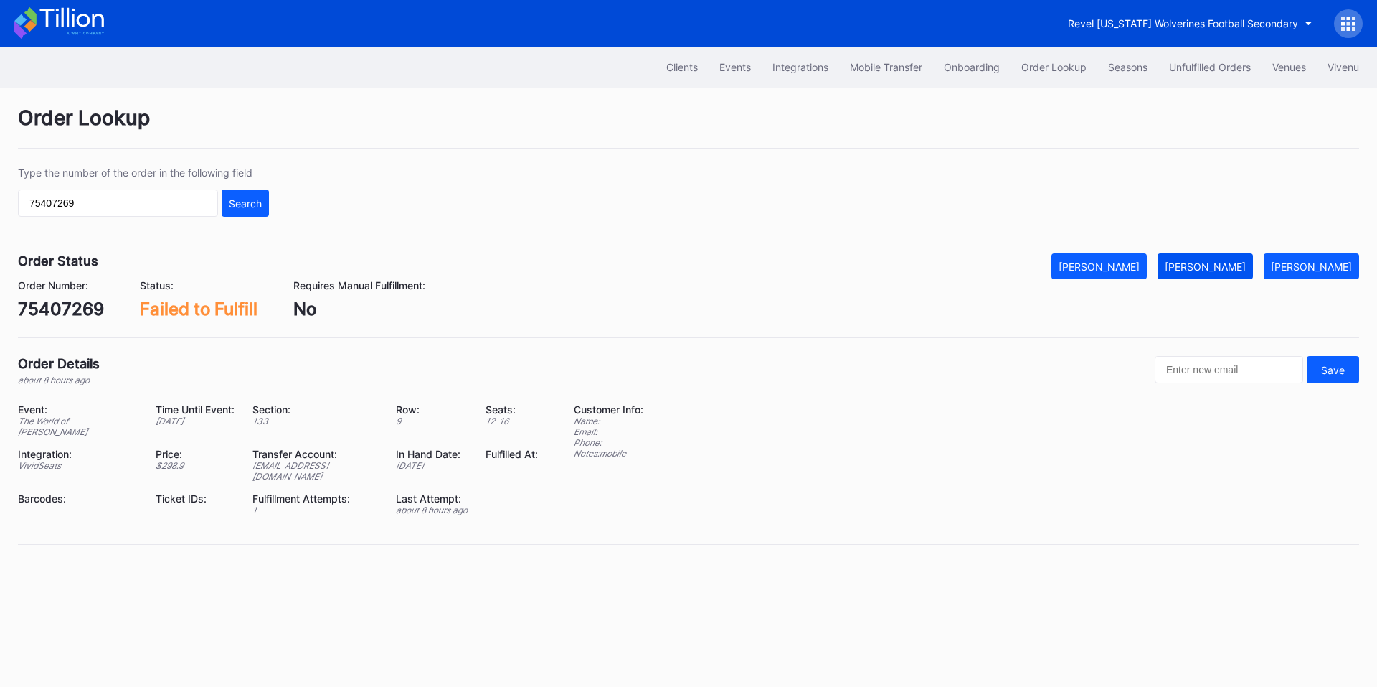
click at [1229, 258] on button "[PERSON_NAME]" at bounding box center [1205, 266] width 95 height 26
